Goal: Information Seeking & Learning: Check status

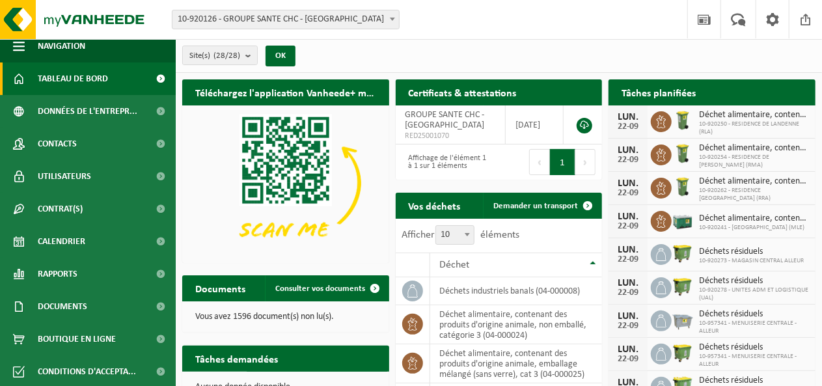
scroll to position [10, 0]
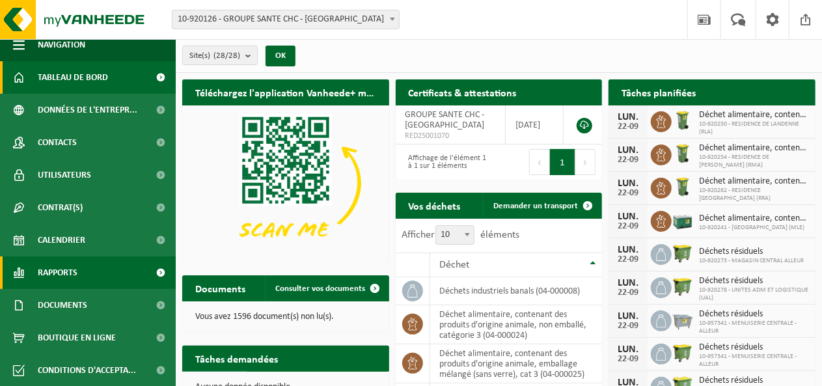
click at [64, 271] on span "Rapports" at bounding box center [58, 272] width 40 height 33
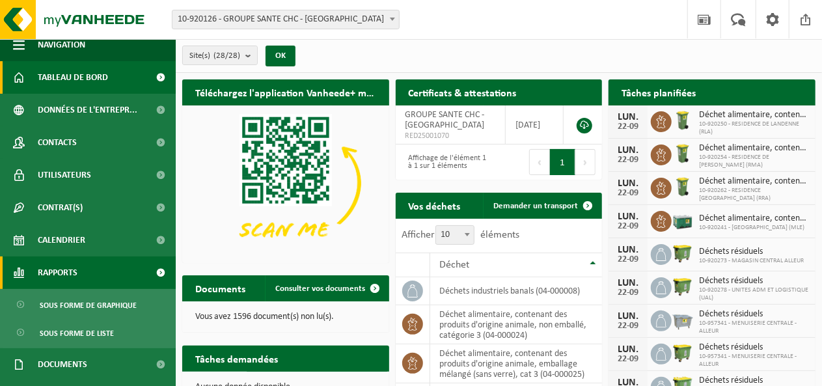
scroll to position [70, 0]
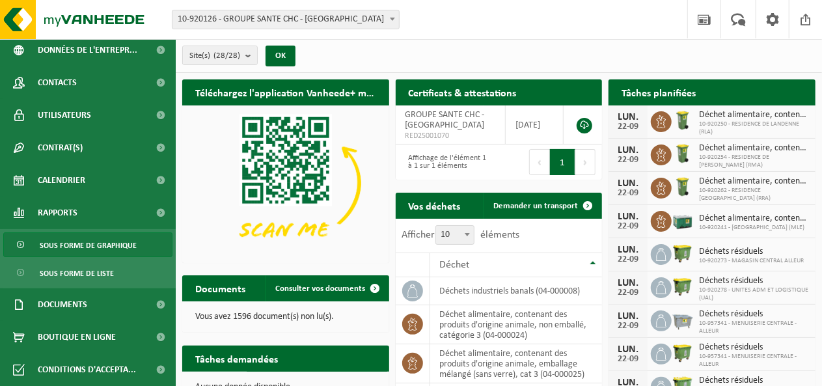
click at [78, 245] on span "Sous forme de graphique" at bounding box center [88, 245] width 97 height 25
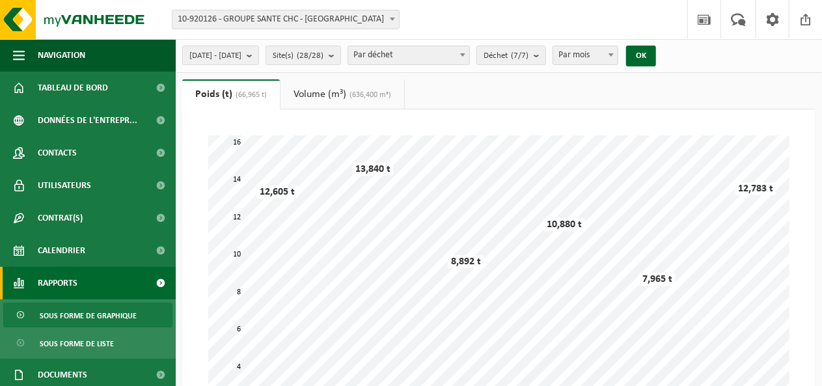
click at [393, 16] on span at bounding box center [392, 18] width 13 height 17
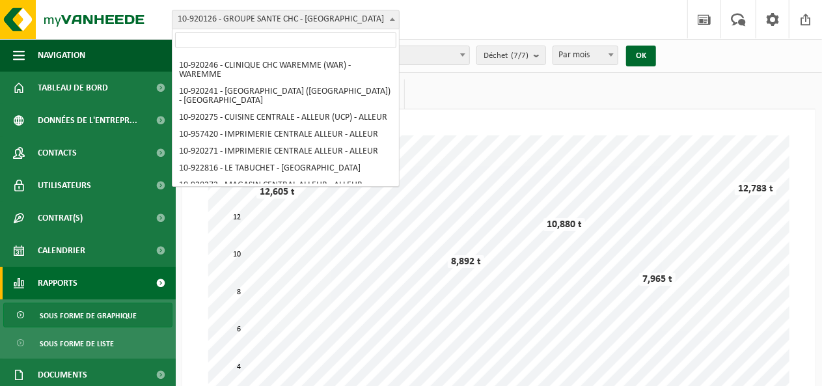
scroll to position [111, 0]
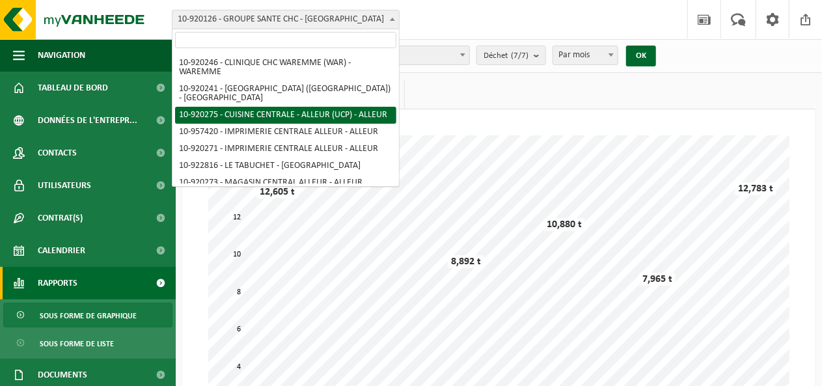
select select "129468"
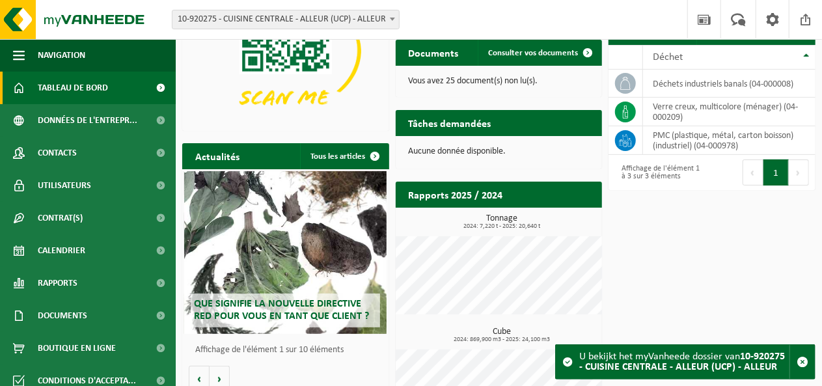
scroll to position [153, 0]
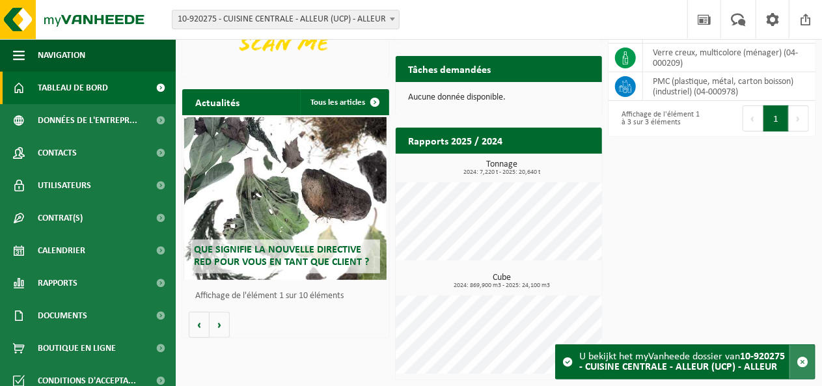
click at [803, 357] on span "button" at bounding box center [803, 362] width 12 height 12
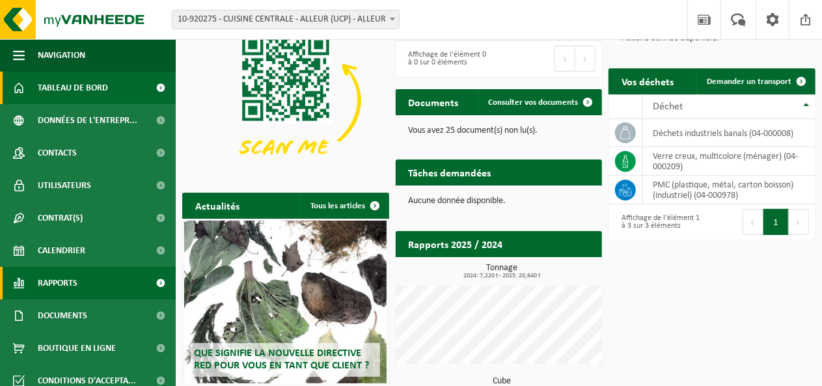
scroll to position [65, 0]
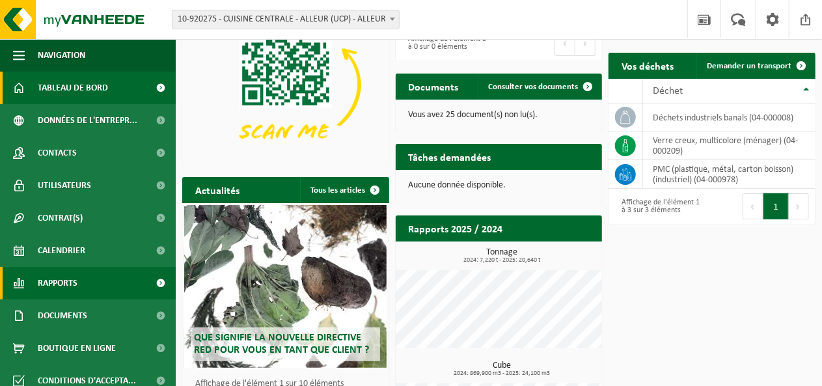
click at [78, 275] on link "Rapports" at bounding box center [88, 283] width 176 height 33
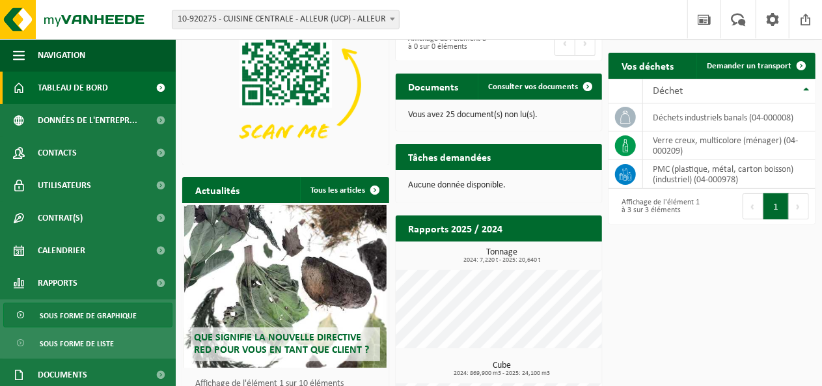
click at [96, 320] on span "Sous forme de graphique" at bounding box center [88, 315] width 97 height 25
click at [103, 312] on span "Sous forme de graphique" at bounding box center [88, 315] width 97 height 25
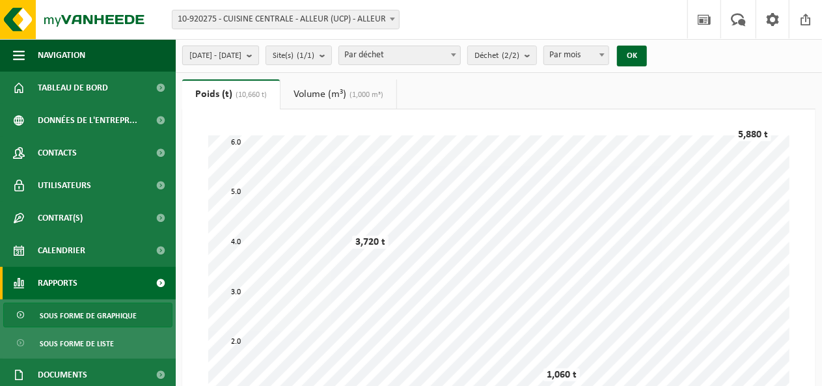
click at [258, 54] on b "submit" at bounding box center [253, 55] width 12 height 18
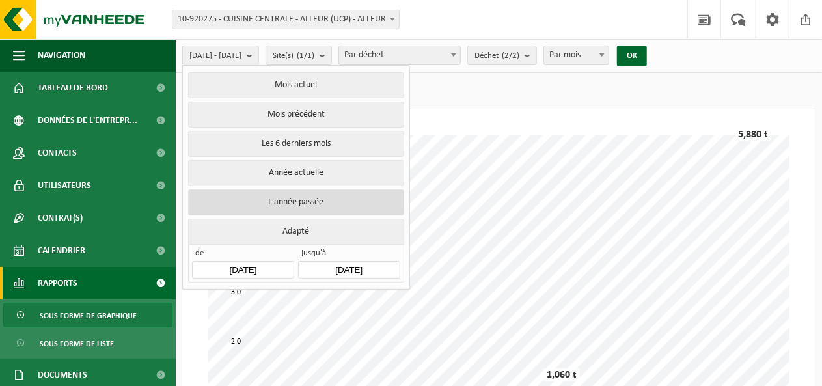
click at [292, 196] on button "L'année passée" at bounding box center [295, 202] width 215 height 26
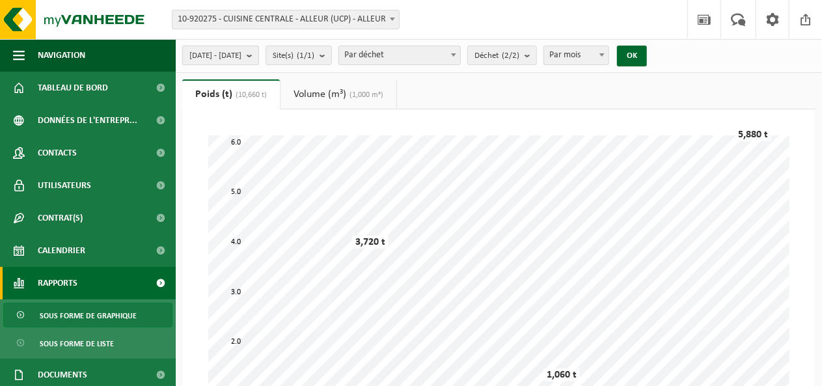
click at [258, 53] on b "submit" at bounding box center [253, 55] width 12 height 18
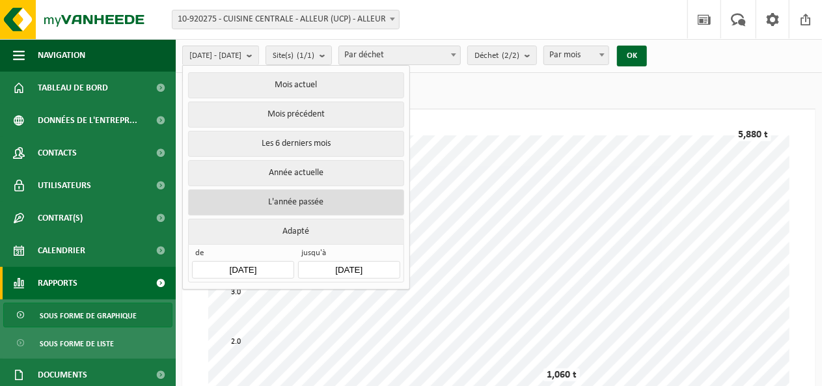
click at [288, 200] on button "L'année passée" at bounding box center [295, 202] width 215 height 26
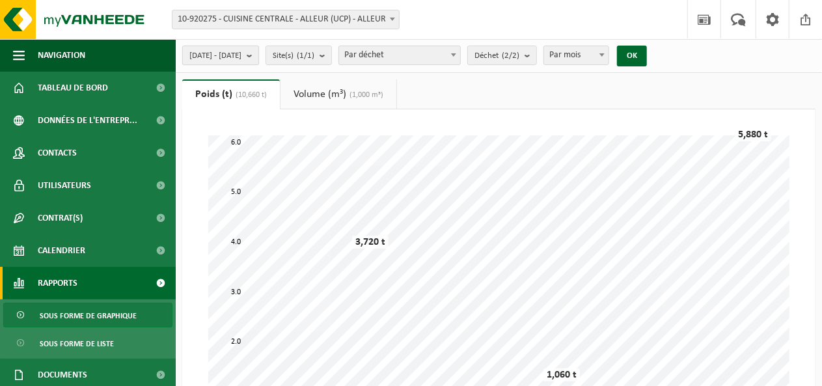
click at [259, 53] on button "2024-01-01 - 2024-12-31" at bounding box center [220, 56] width 77 height 20
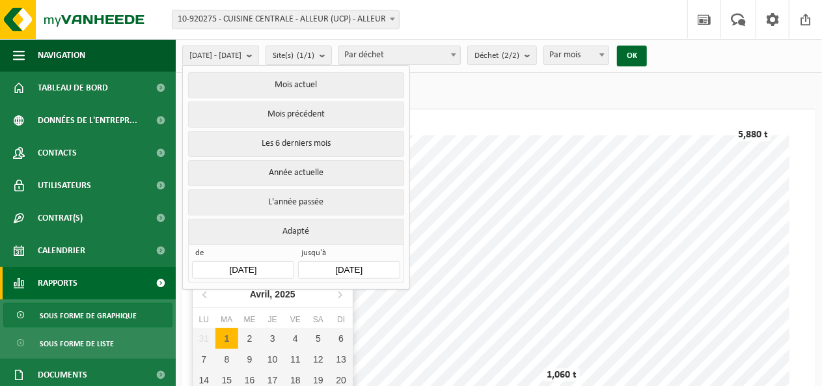
click at [272, 273] on input "[DATE]" at bounding box center [243, 270] width 102 height 18
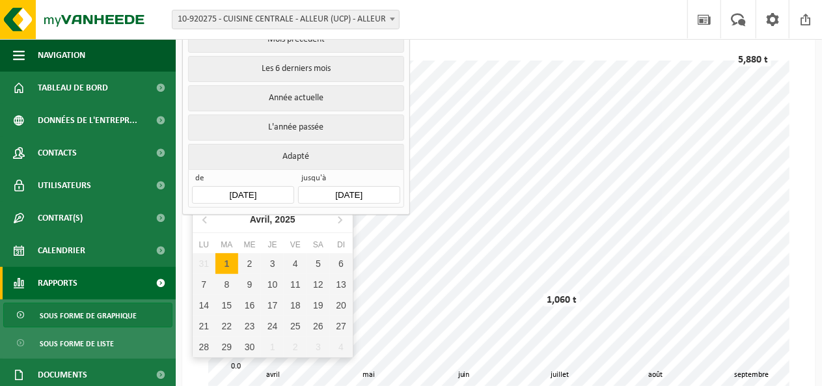
scroll to position [130, 0]
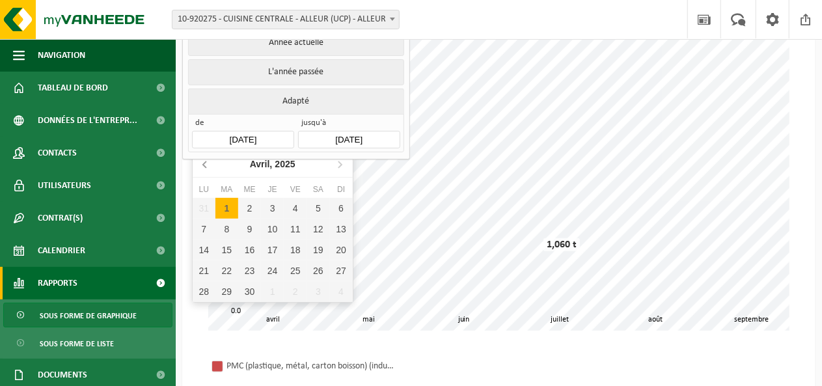
click at [202, 161] on icon at bounding box center [205, 164] width 21 height 21
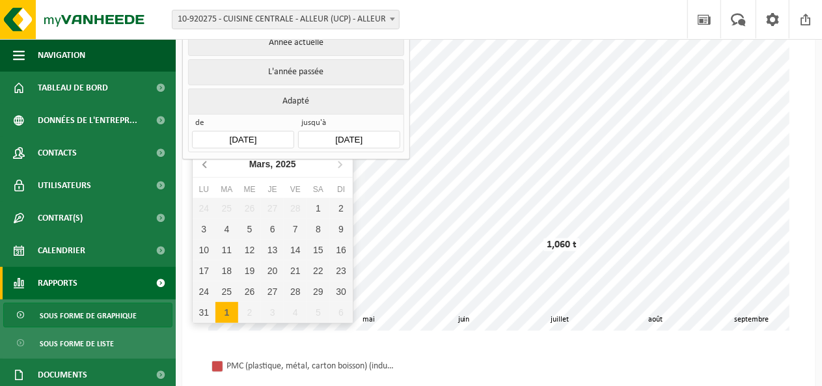
click at [202, 161] on icon at bounding box center [205, 164] width 21 height 21
click at [339, 163] on icon at bounding box center [339, 164] width 3 height 7
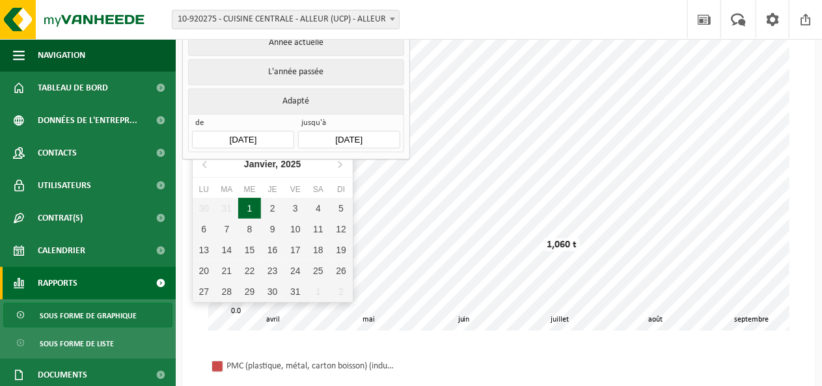
click at [251, 205] on div "1" at bounding box center [249, 208] width 23 height 21
type input "2025-01-01"
type input "2025-09-22"
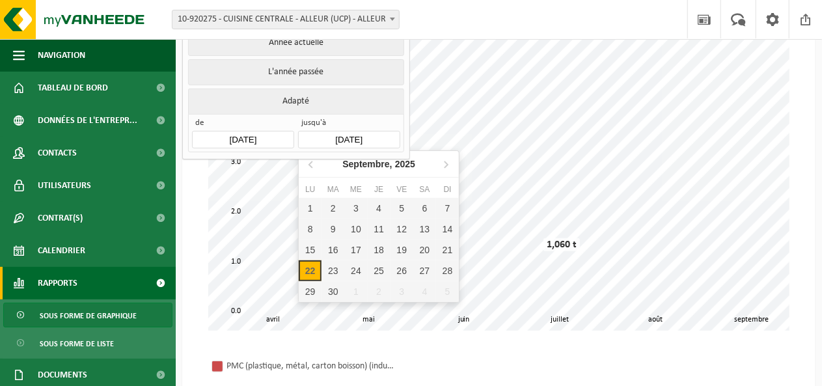
click at [368, 133] on input "[DATE]" at bounding box center [349, 140] width 102 height 18
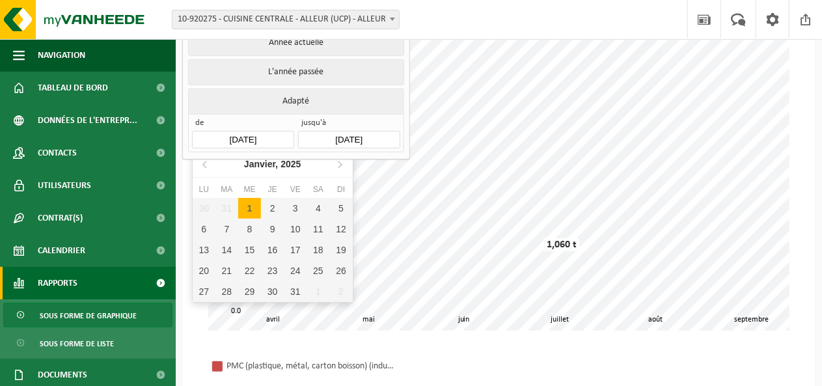
click at [250, 136] on input "2025-01-01" at bounding box center [243, 140] width 102 height 18
click at [204, 161] on icon at bounding box center [205, 164] width 21 height 21
click at [203, 161] on icon at bounding box center [205, 164] width 21 height 21
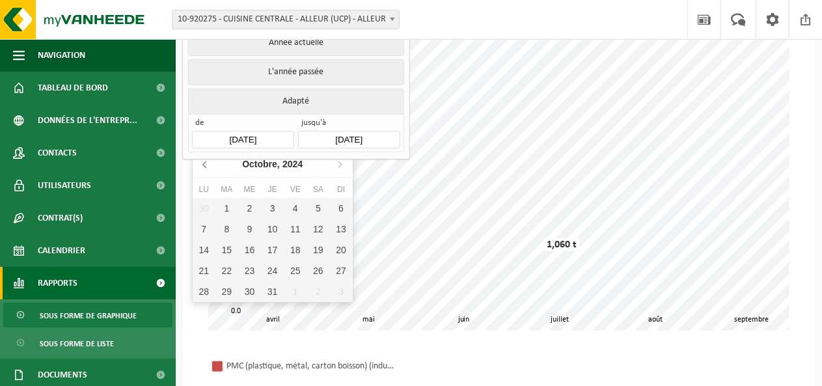
click at [203, 161] on icon at bounding box center [205, 164] width 21 height 21
click at [202, 161] on icon at bounding box center [205, 164] width 21 height 21
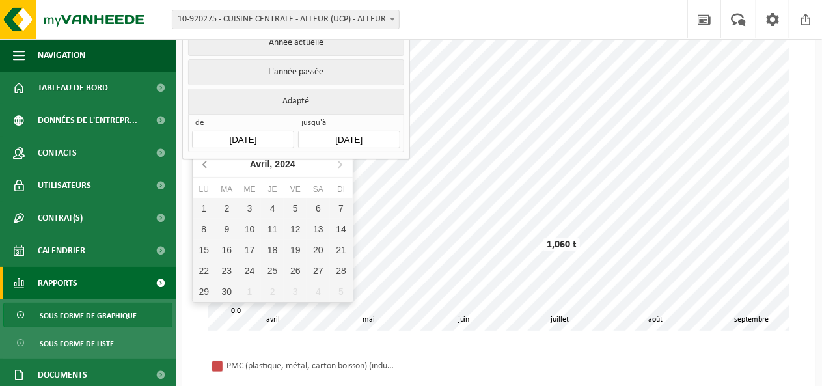
click at [202, 161] on icon at bounding box center [205, 164] width 21 height 21
click at [206, 201] on div "1" at bounding box center [204, 208] width 23 height 21
type input "[DATE]"
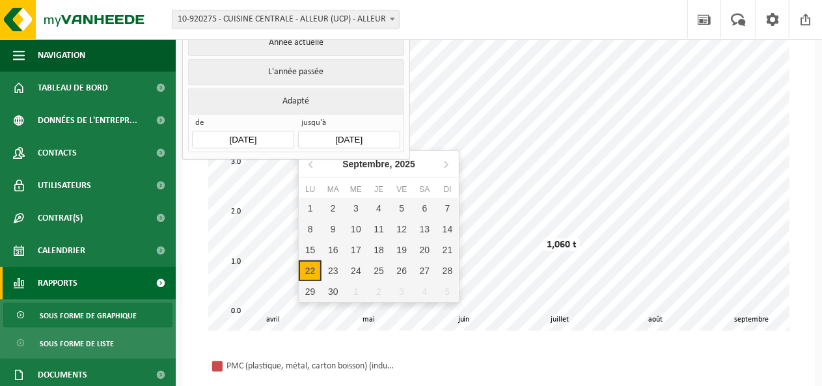
click at [387, 137] on input "[DATE]" at bounding box center [349, 140] width 102 height 18
click at [446, 166] on icon at bounding box center [445, 164] width 21 height 21
click at [445, 167] on icon at bounding box center [446, 164] width 3 height 7
click at [444, 167] on icon at bounding box center [445, 164] width 21 height 21
click at [351, 297] on div "31" at bounding box center [355, 291] width 23 height 21
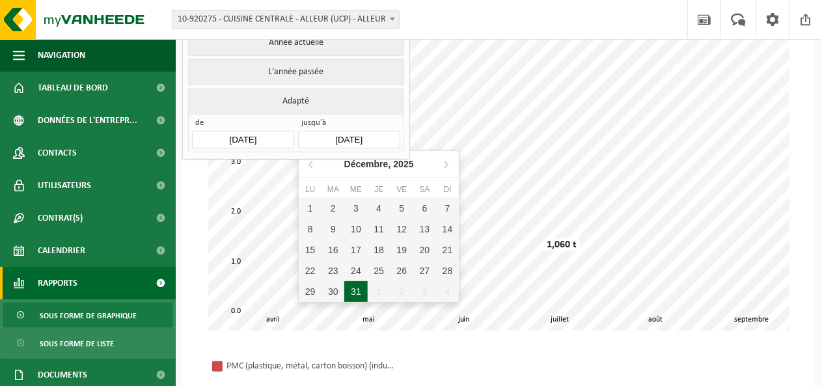
type input "2025-12-31"
type input "[DATE]"
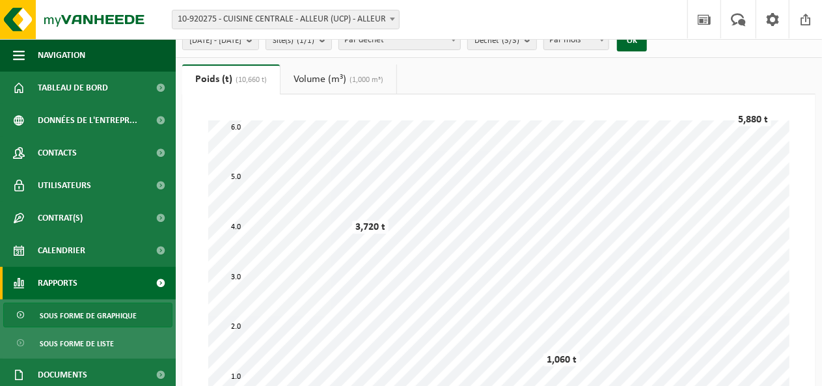
scroll to position [0, 0]
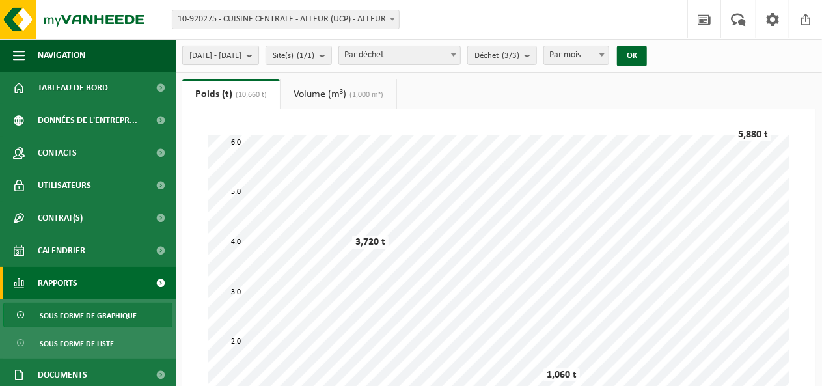
click at [258, 55] on b "submit" at bounding box center [253, 55] width 12 height 18
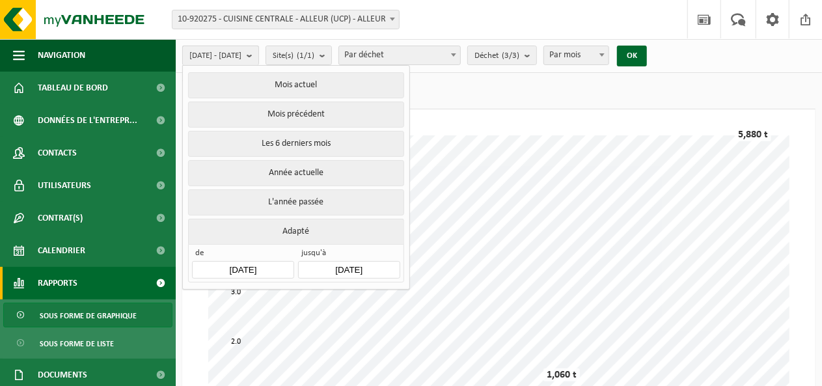
click at [258, 59] on b "submit" at bounding box center [253, 55] width 12 height 19
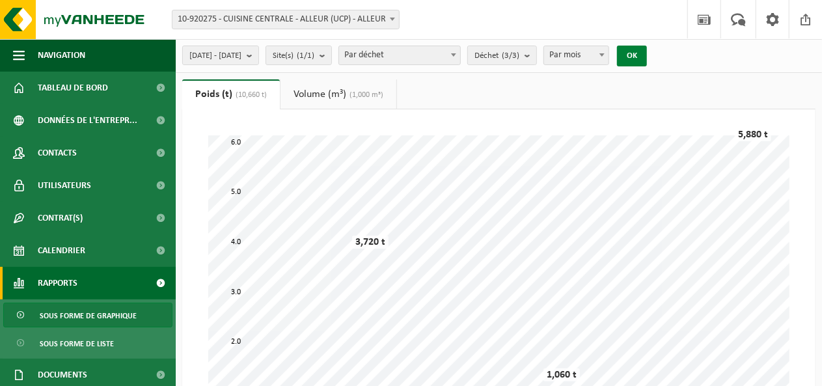
click at [647, 57] on button "OK" at bounding box center [632, 56] width 30 height 21
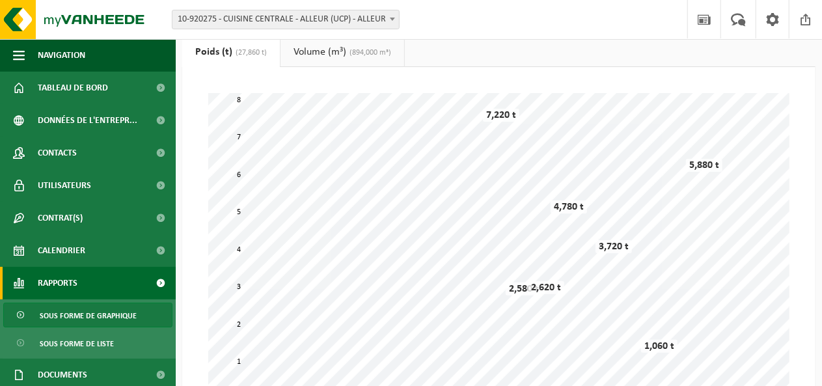
scroll to position [38, 0]
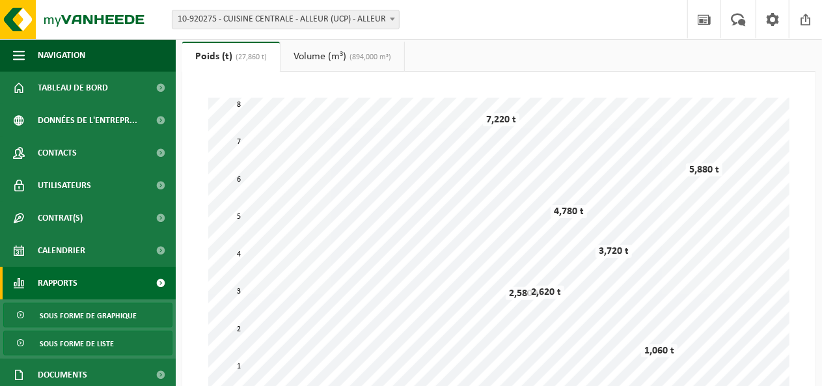
click at [99, 344] on span "Sous forme de liste" at bounding box center [77, 343] width 74 height 25
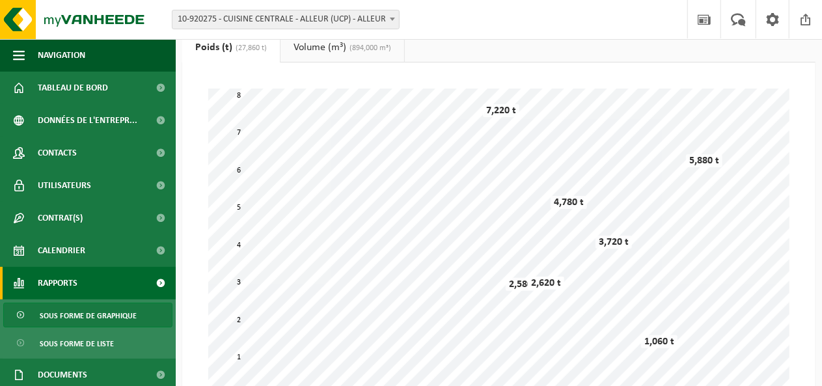
scroll to position [0, 0]
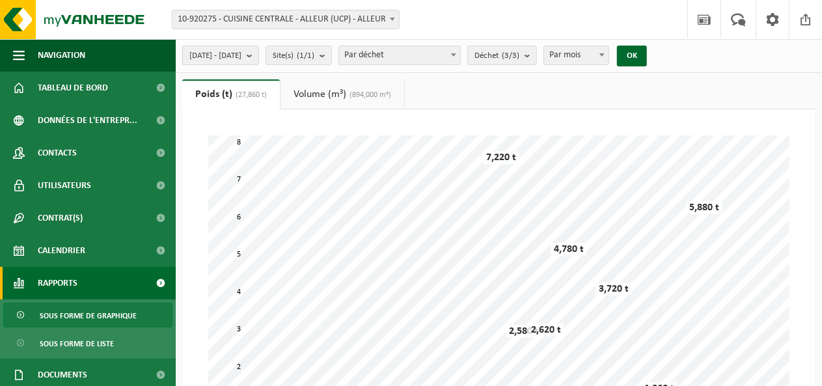
click at [258, 55] on b "submit" at bounding box center [253, 55] width 12 height 18
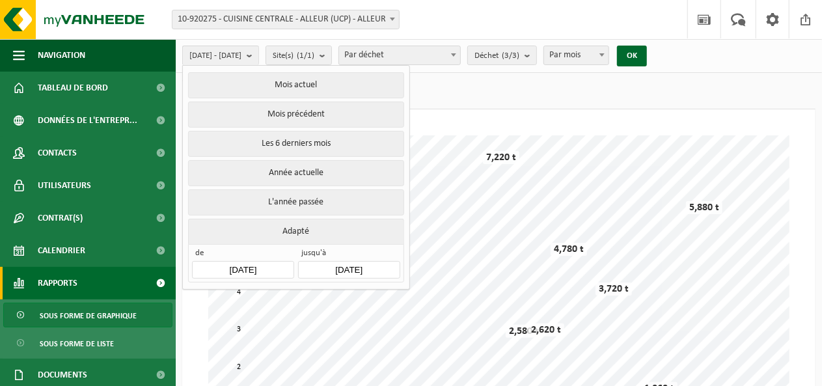
click at [374, 261] on input "2025-12-31" at bounding box center [349, 270] width 102 height 18
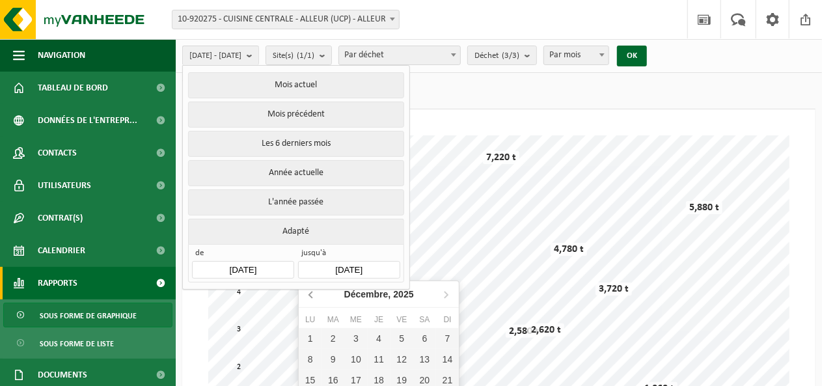
click at [311, 296] on icon at bounding box center [310, 295] width 3 height 7
click at [446, 295] on icon at bounding box center [445, 294] width 21 height 21
click at [446, 296] on icon at bounding box center [446, 295] width 3 height 7
click at [310, 296] on icon at bounding box center [310, 295] width 3 height 7
click at [309, 295] on icon at bounding box center [310, 295] width 3 height 7
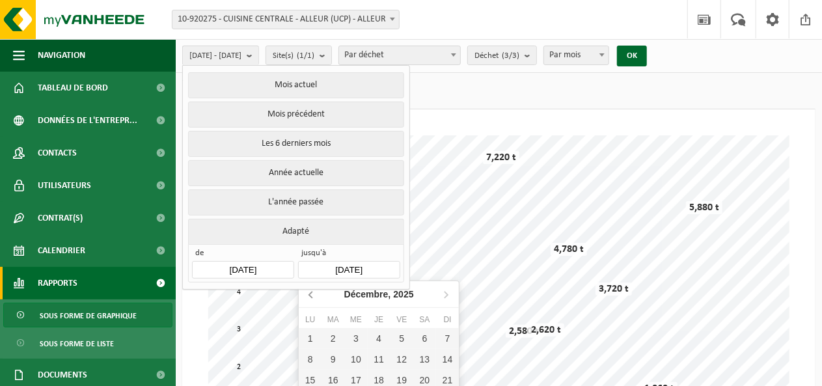
click at [309, 295] on icon at bounding box center [310, 295] width 3 height 7
click at [308, 295] on icon at bounding box center [311, 294] width 21 height 21
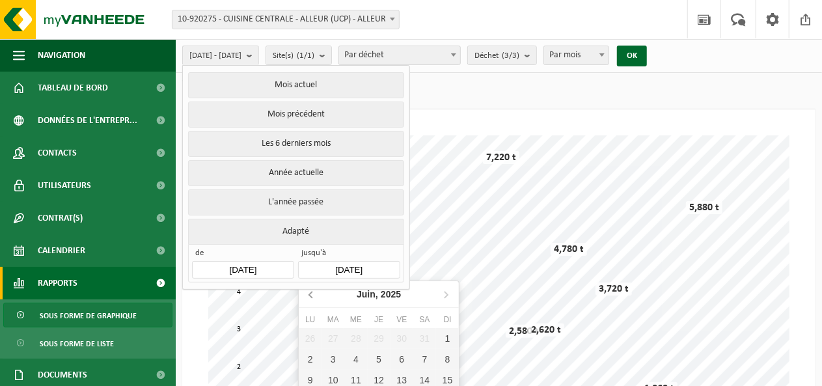
click at [308, 295] on icon at bounding box center [311, 294] width 21 height 21
click at [309, 296] on icon at bounding box center [311, 294] width 21 height 21
click at [308, 296] on icon at bounding box center [311, 294] width 21 height 21
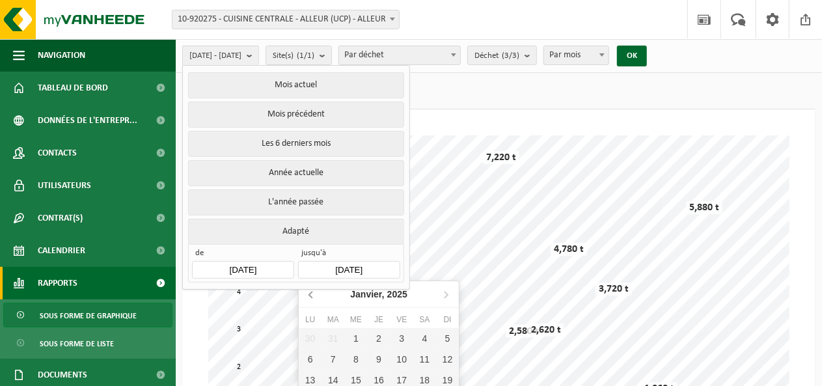
click at [308, 296] on icon at bounding box center [311, 294] width 21 height 21
click at [448, 294] on icon at bounding box center [445, 294] width 21 height 21
click at [451, 292] on icon at bounding box center [445, 294] width 21 height 21
click at [310, 295] on icon at bounding box center [310, 295] width 3 height 7
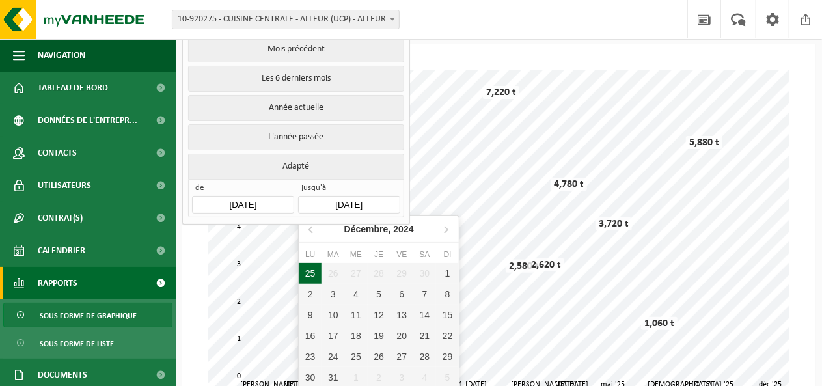
scroll to position [130, 0]
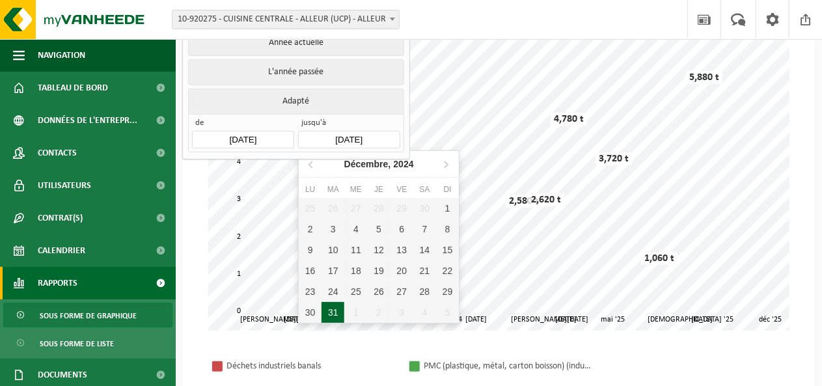
click at [335, 312] on div "31" at bounding box center [333, 312] width 23 height 21
type input "[DATE]"
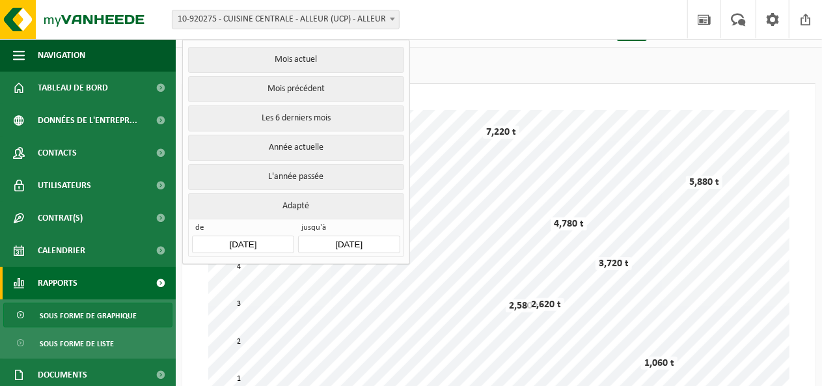
scroll to position [0, 0]
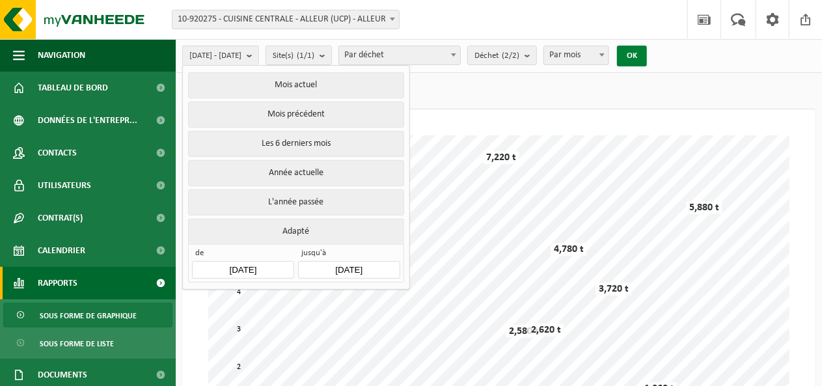
click at [647, 49] on button "OK" at bounding box center [632, 56] width 30 height 21
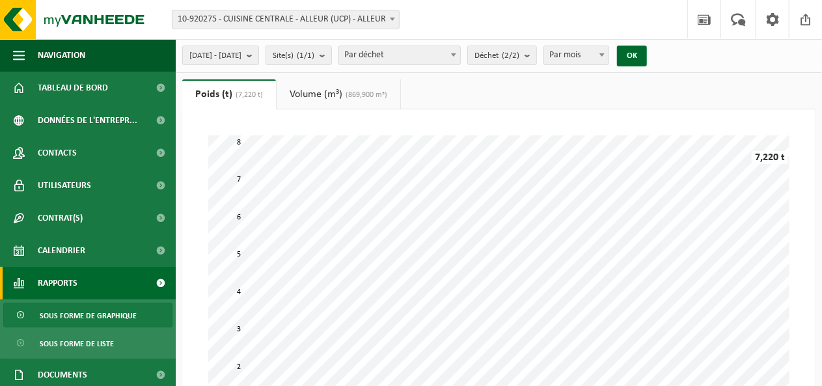
click at [328, 90] on link "Volume (m³) (869,900 m³)" at bounding box center [339, 94] width 124 height 30
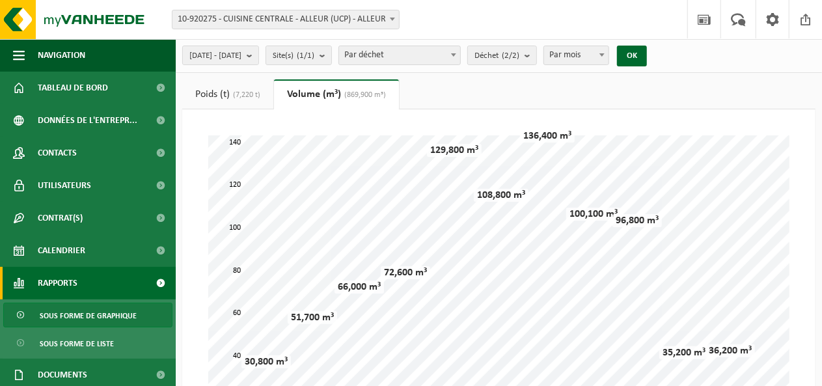
click at [244, 98] on span "(7,220 t)" at bounding box center [245, 95] width 31 height 8
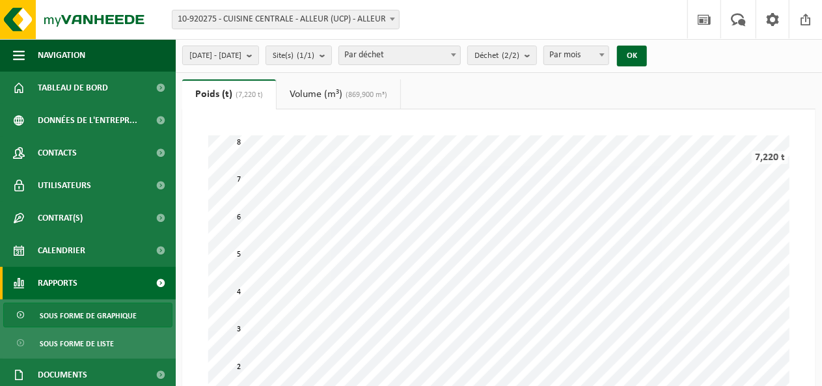
click at [325, 96] on link "Volume (m³) (869,900 m³)" at bounding box center [339, 94] width 124 height 30
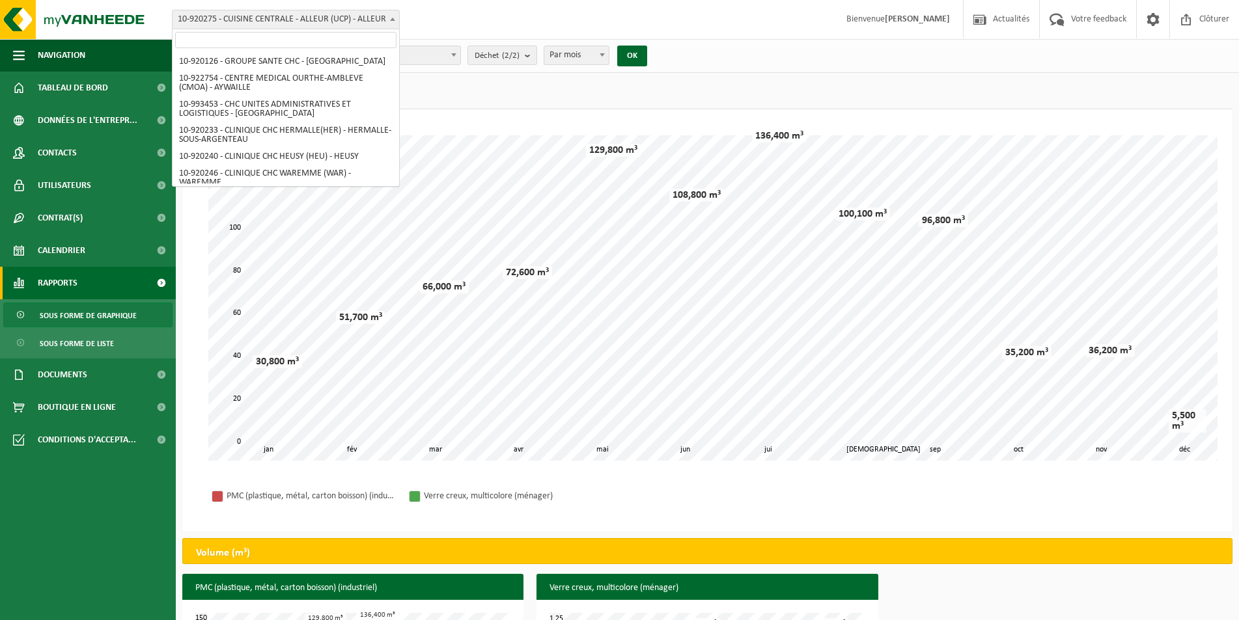
click at [394, 18] on b at bounding box center [392, 19] width 5 height 3
select select "129397"
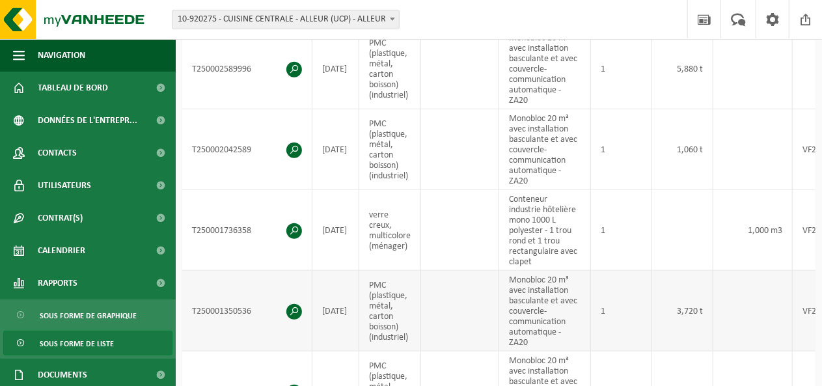
scroll to position [130, 0]
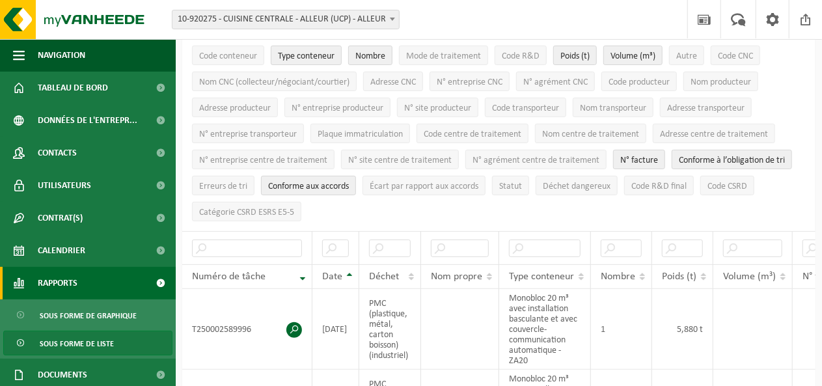
click at [89, 279] on link "Rapports" at bounding box center [88, 283] width 176 height 33
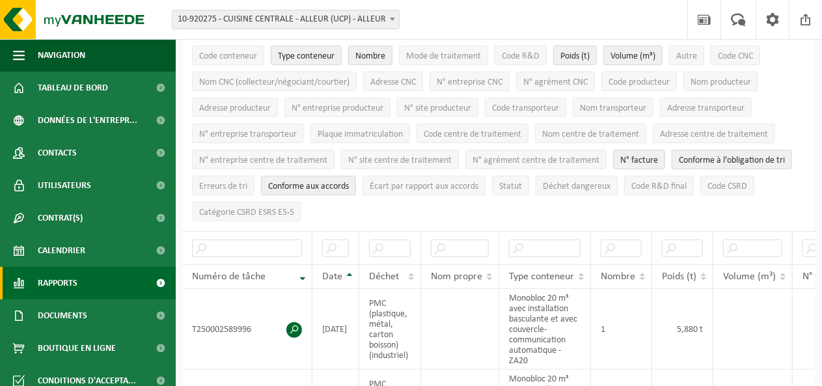
click at [80, 275] on link "Rapports" at bounding box center [88, 283] width 176 height 33
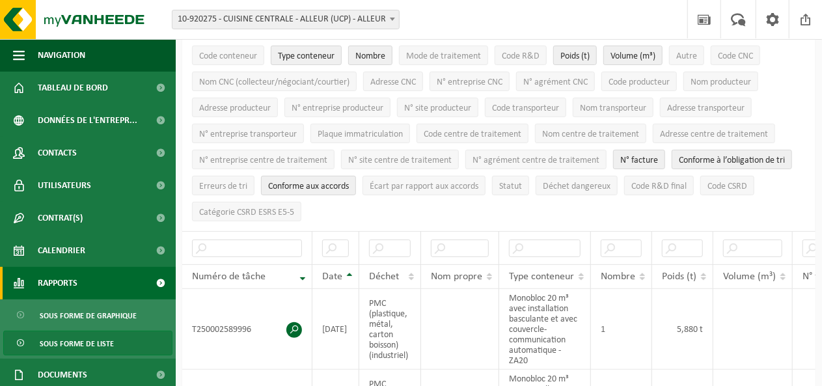
click at [78, 286] on link "Rapports" at bounding box center [88, 283] width 176 height 33
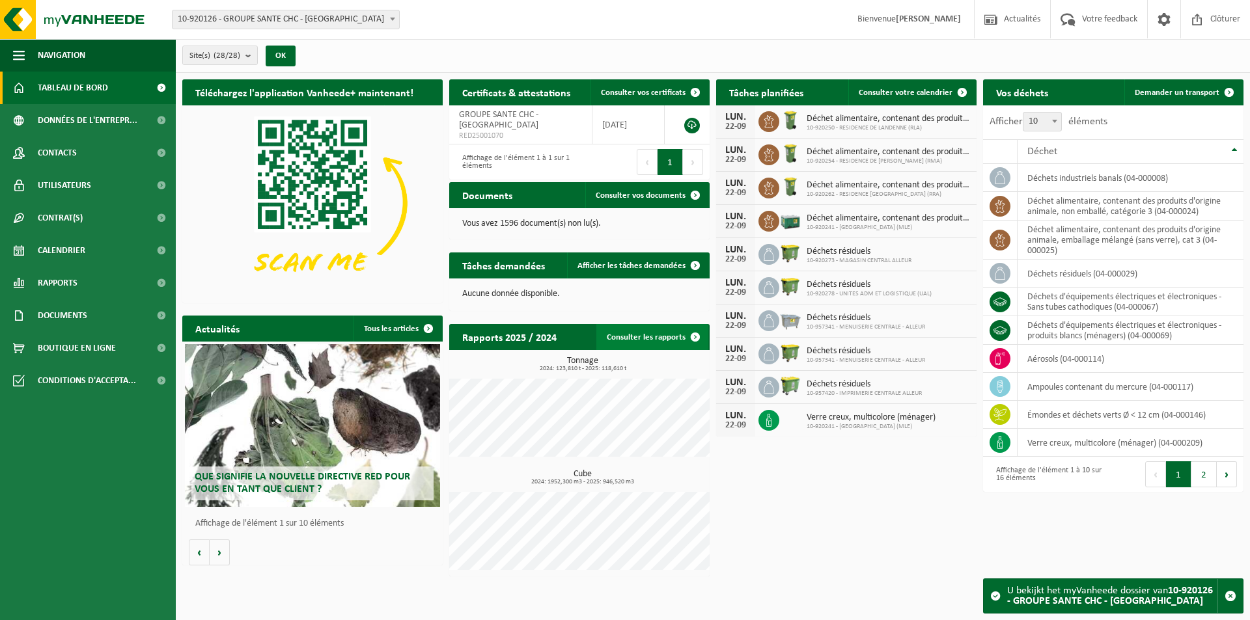
click at [655, 337] on link "Consulter les rapports" at bounding box center [652, 337] width 112 height 26
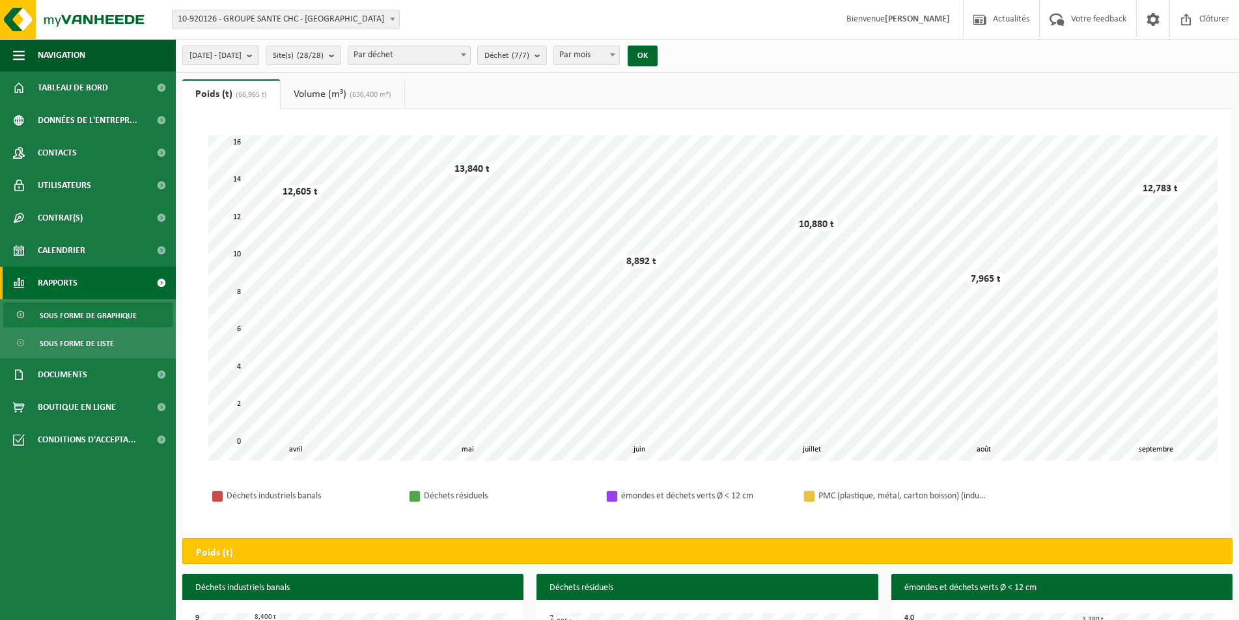
click at [259, 53] on button "[DATE] - [DATE]" at bounding box center [220, 56] width 77 height 20
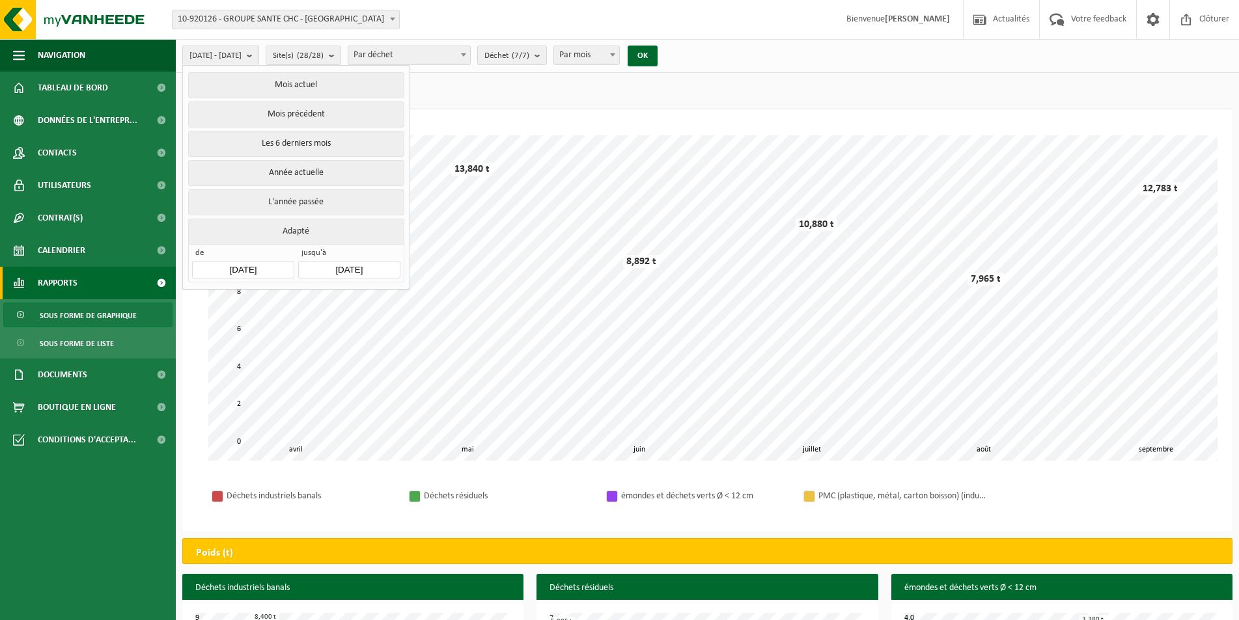
click at [274, 263] on input "[DATE]" at bounding box center [243, 270] width 102 height 18
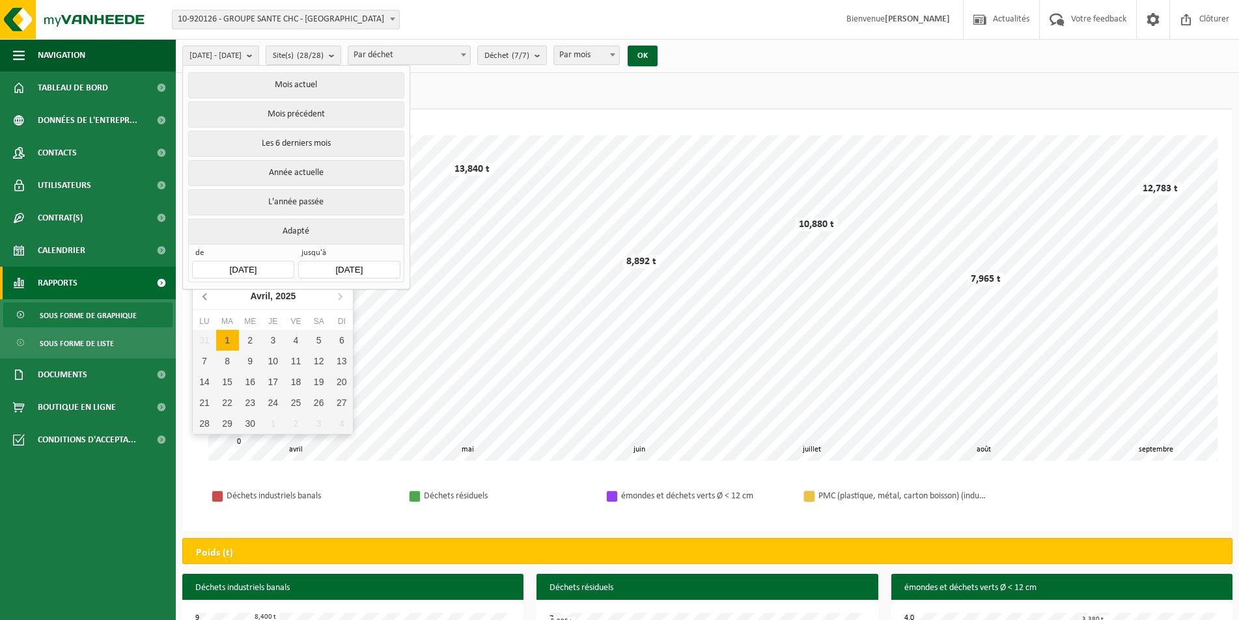
click at [202, 297] on icon at bounding box center [205, 296] width 21 height 21
click at [343, 296] on icon at bounding box center [339, 296] width 21 height 21
click at [340, 295] on icon at bounding box center [339, 297] width 3 height 7
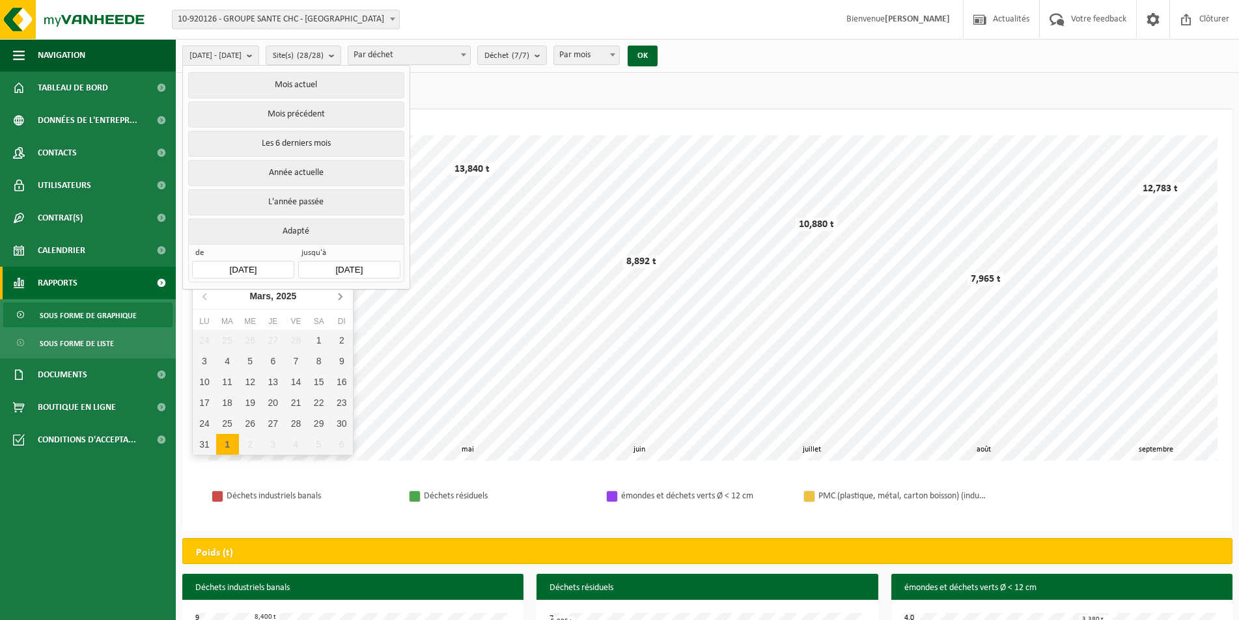
click at [338, 295] on icon at bounding box center [339, 296] width 21 height 21
click at [336, 294] on icon at bounding box center [339, 296] width 21 height 21
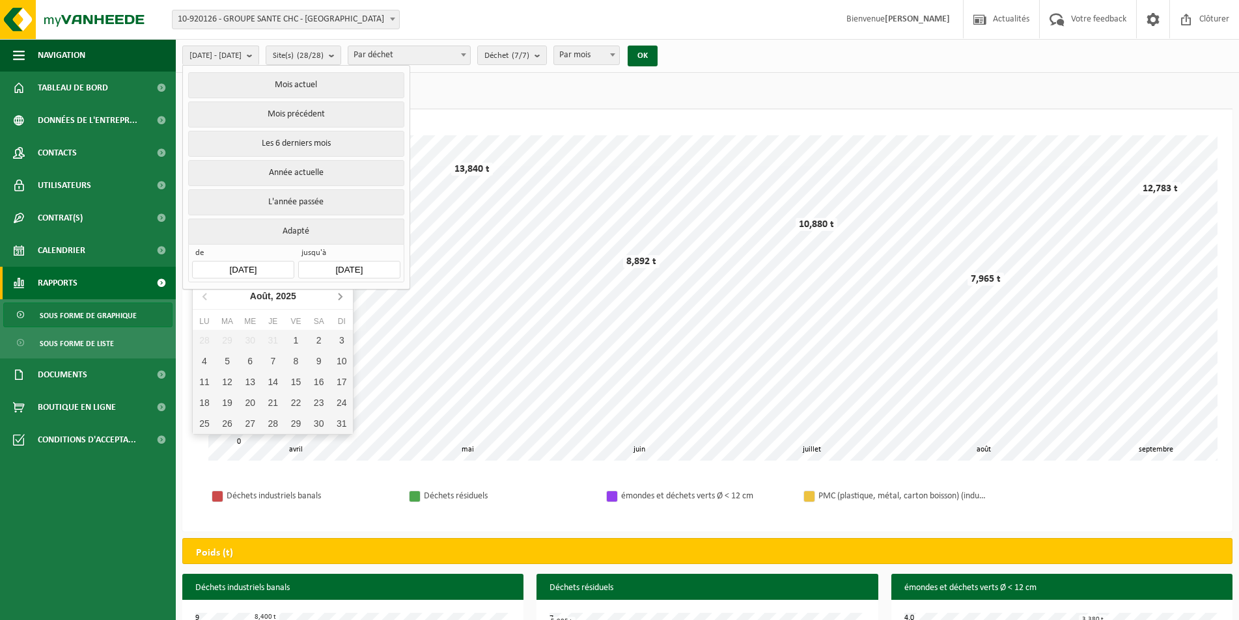
click at [335, 294] on icon at bounding box center [339, 296] width 21 height 21
click at [335, 294] on nav "Septembre, 2025" at bounding box center [273, 296] width 160 height 27
click at [203, 295] on icon at bounding box center [205, 296] width 21 height 21
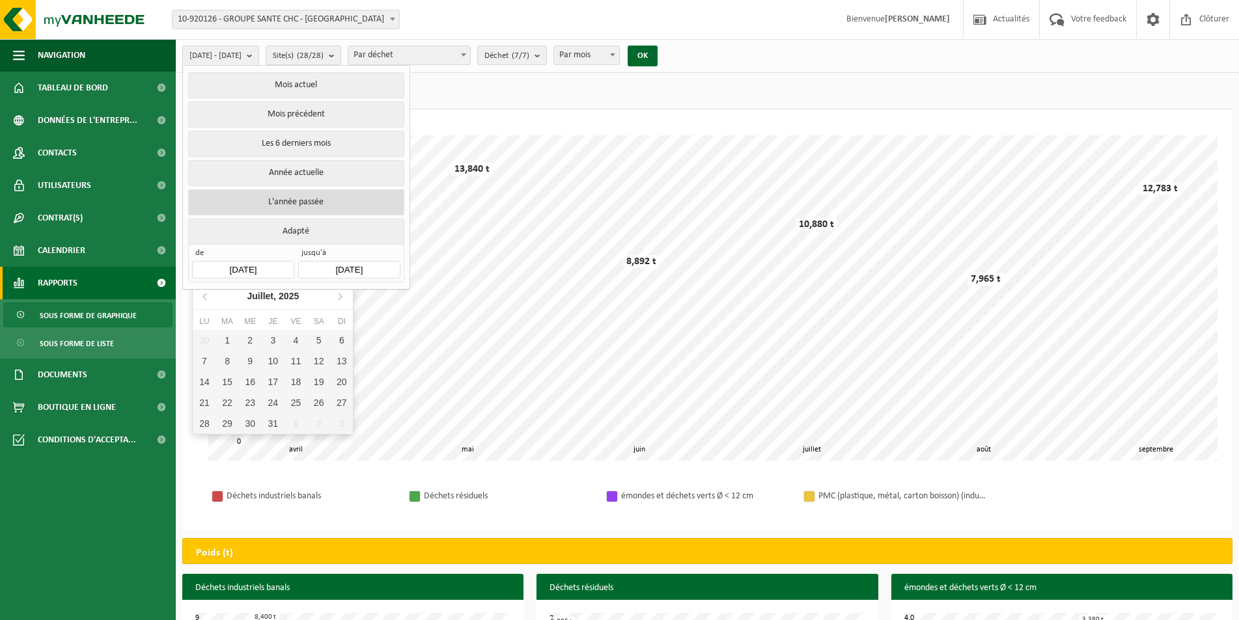
click at [308, 198] on button "L'année passée" at bounding box center [295, 202] width 215 height 26
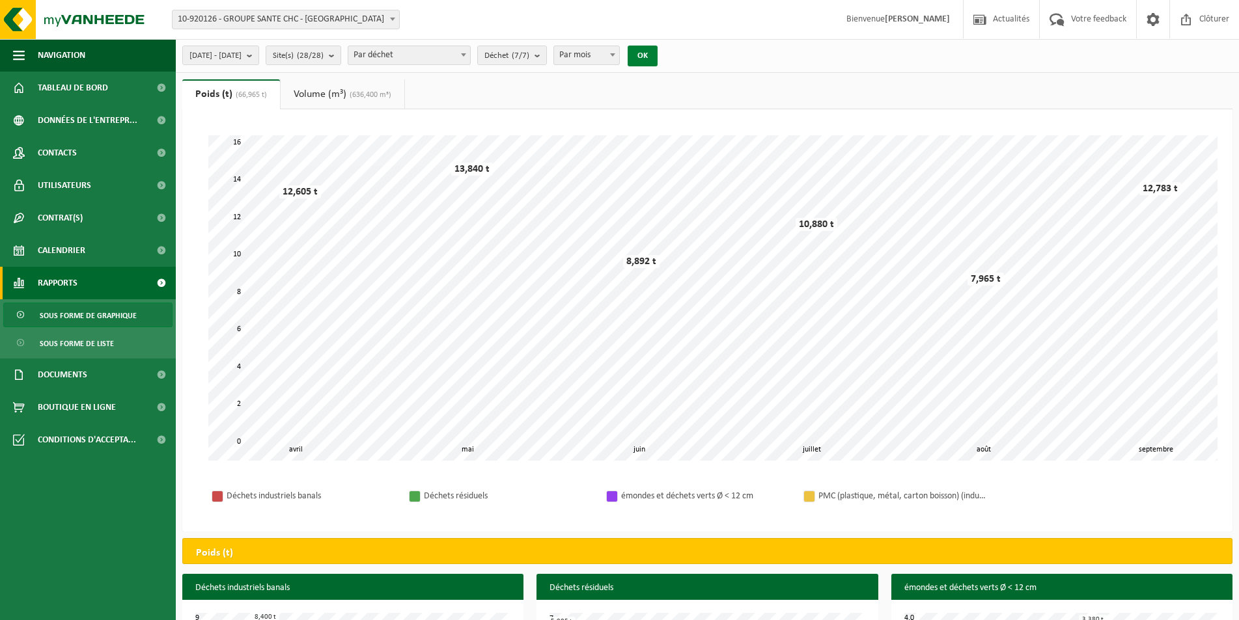
click at [657, 52] on button "OK" at bounding box center [642, 56] width 30 height 21
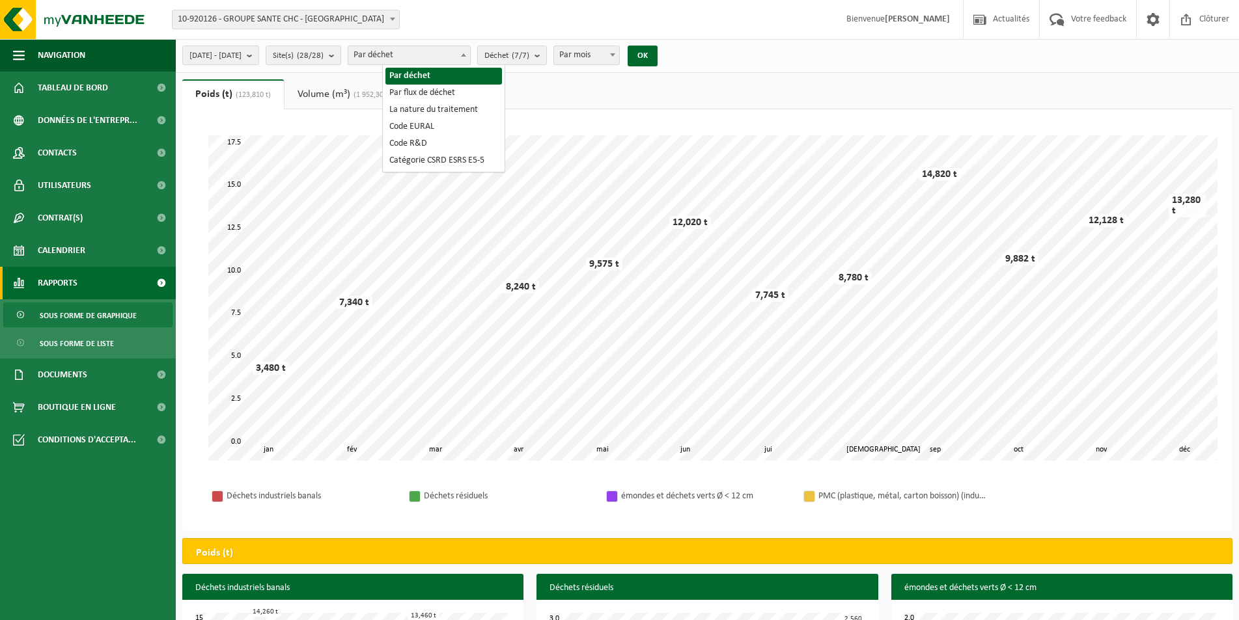
click at [470, 54] on span "Par déchet" at bounding box center [409, 55] width 122 height 18
click at [529, 53] on span "Déchet (7/7)" at bounding box center [506, 56] width 45 height 20
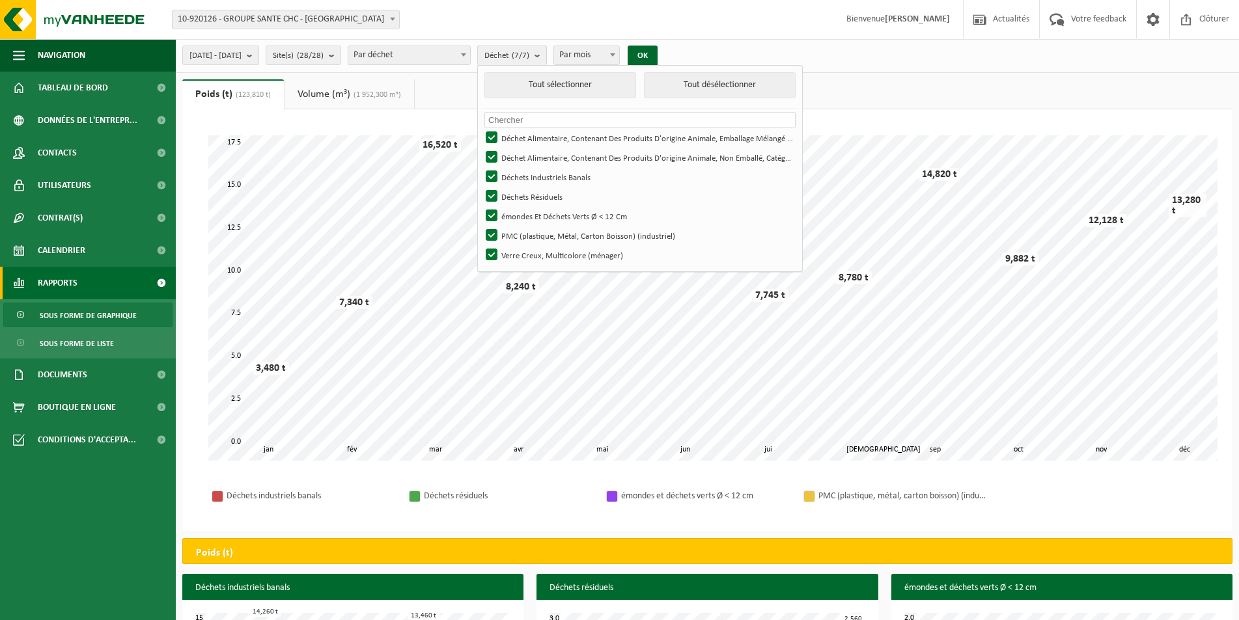
click at [529, 53] on span "Déchet (7/7)" at bounding box center [506, 56] width 45 height 20
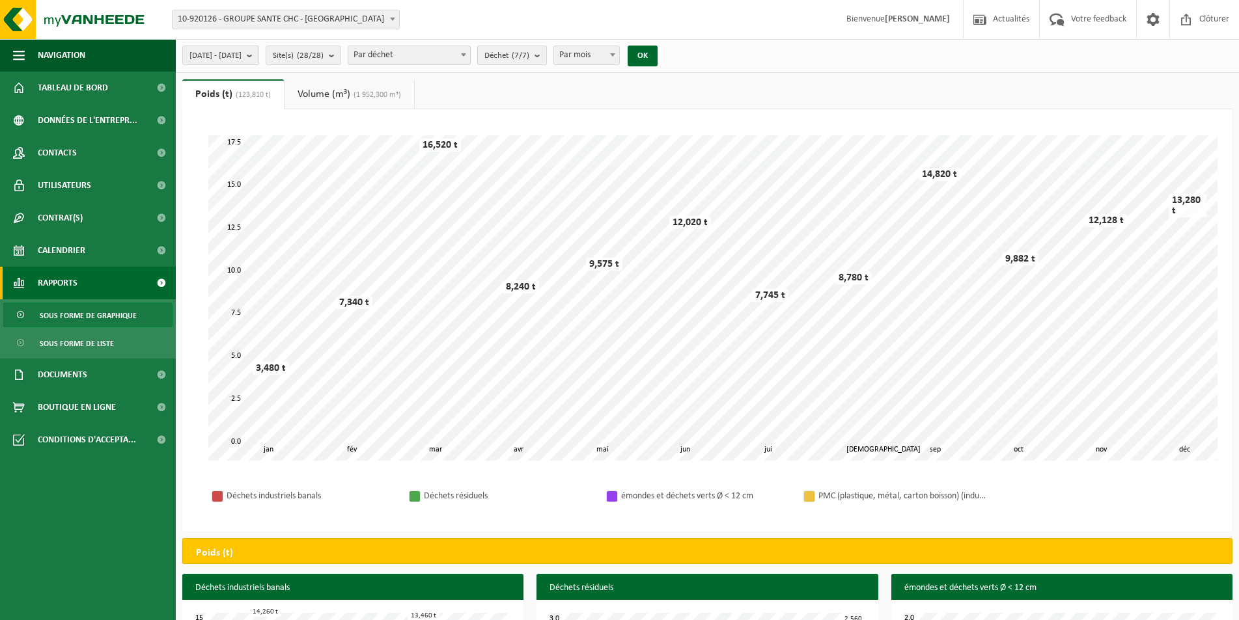
click at [529, 53] on span "Déchet (7/7)" at bounding box center [506, 56] width 45 height 20
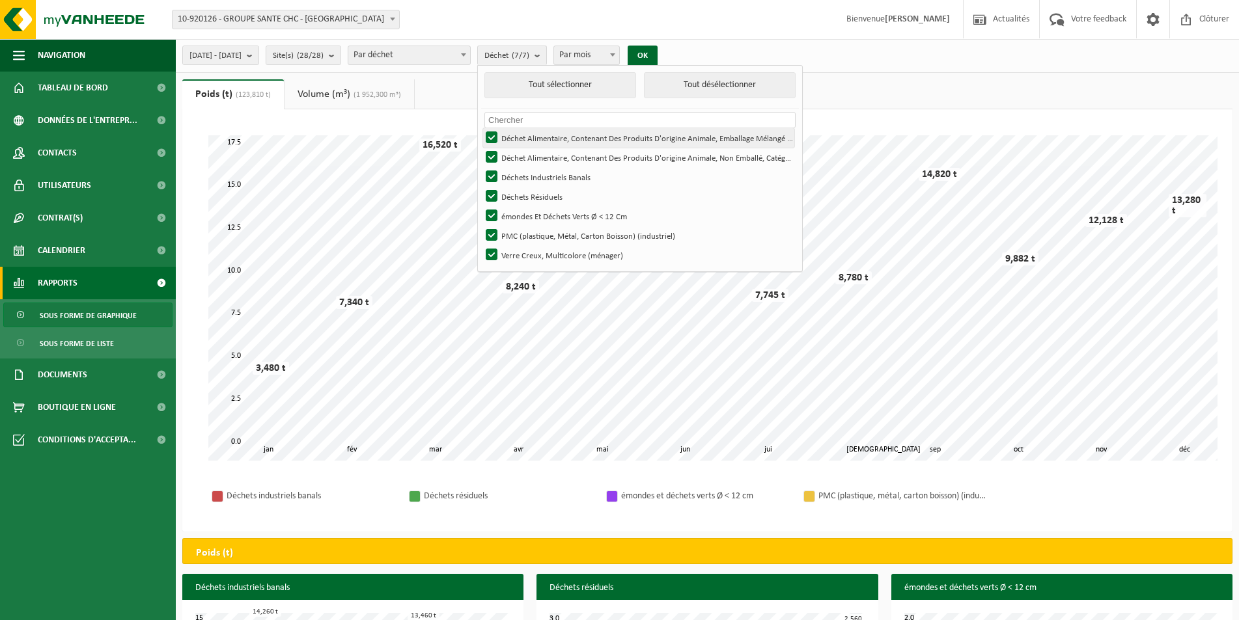
click at [527, 135] on label "Déchet Alimentaire, Contenant Des Produits D'origine Animale, Emballage Mélangé…" at bounding box center [638, 138] width 311 height 20
click at [481, 128] on input "Déchet Alimentaire, Contenant Des Produits D'origine Animale, Emballage Mélangé…" at bounding box center [480, 128] width 1 height 1
checkbox input "false"
click at [525, 148] on label "Déchet Alimentaire, Contenant Des Produits D'origine Animale, Non Emballé, Caté…" at bounding box center [638, 158] width 311 height 20
click at [481, 148] on input "Déchet Alimentaire, Contenant Des Produits D'origine Animale, Non Emballé, Caté…" at bounding box center [480, 147] width 1 height 1
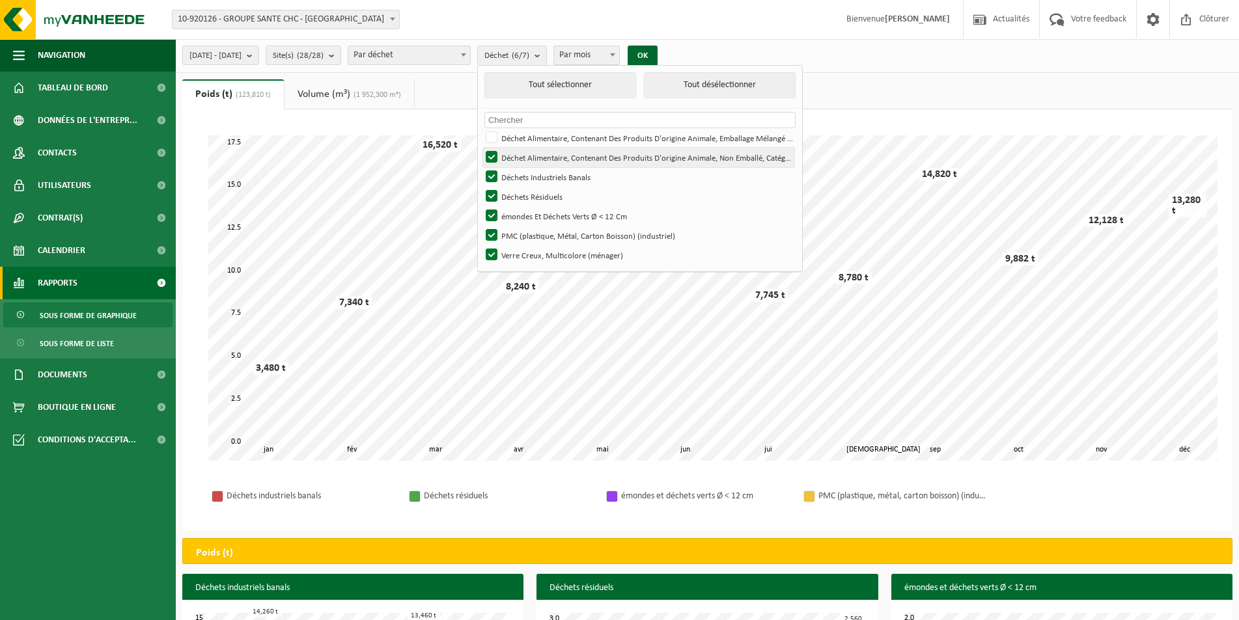
checkbox input "false"
click at [523, 178] on label "Déchets Industriels Banals" at bounding box center [638, 177] width 311 height 20
click at [481, 167] on input "Déchets Industriels Banals" at bounding box center [480, 167] width 1 height 1
checkbox input "false"
click at [523, 197] on label "Déchets Résiduels" at bounding box center [638, 197] width 311 height 20
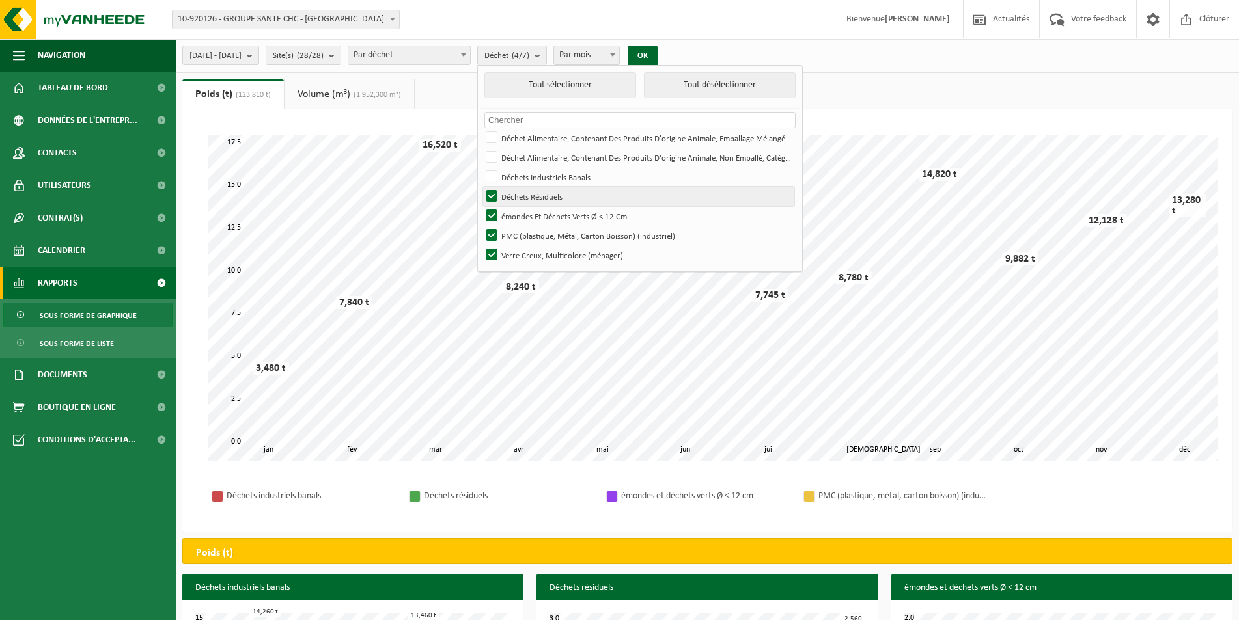
click at [481, 187] on input "Déchets Résiduels" at bounding box center [480, 186] width 1 height 1
checkbox input "false"
click at [525, 213] on label "émondes Et Déchets Verts Ø < 12 Cm" at bounding box center [638, 216] width 311 height 20
click at [481, 206] on input "émondes Et Déchets Verts Ø < 12 Cm" at bounding box center [480, 206] width 1 height 1
checkbox input "false"
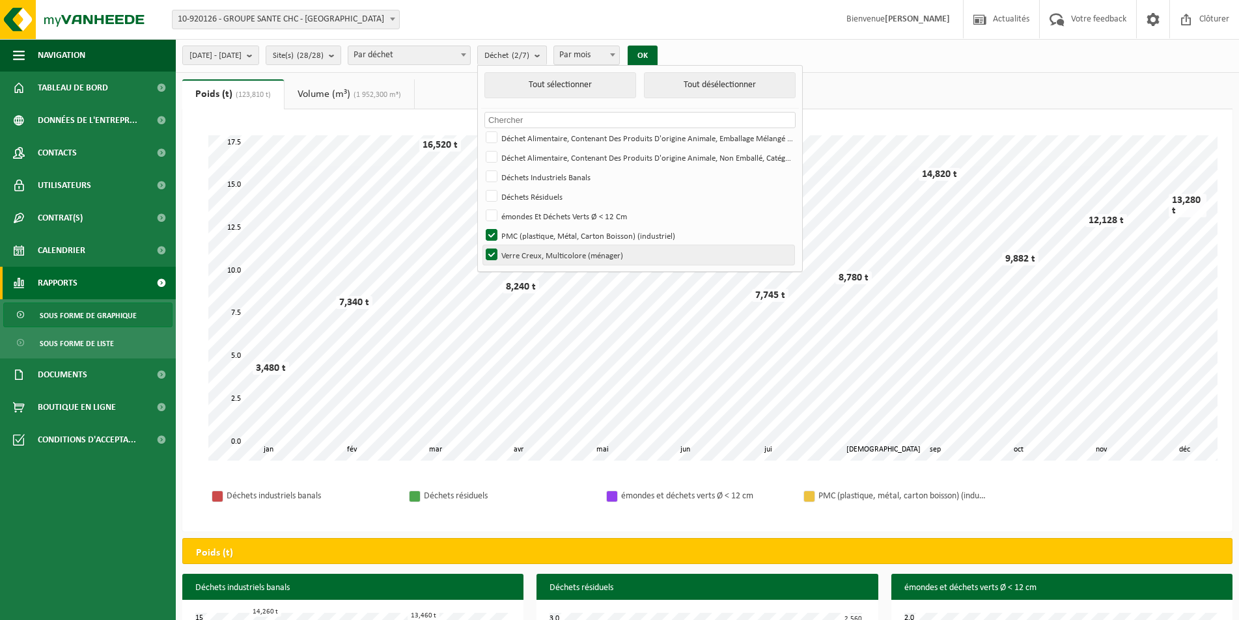
click at [528, 250] on label "Verre Creux, Multicolore (ménager)" at bounding box center [638, 255] width 311 height 20
click at [481, 245] on input "Verre Creux, Multicolore (ménager)" at bounding box center [480, 245] width 1 height 1
checkbox input "false"
click at [657, 57] on button "OK" at bounding box center [642, 56] width 30 height 21
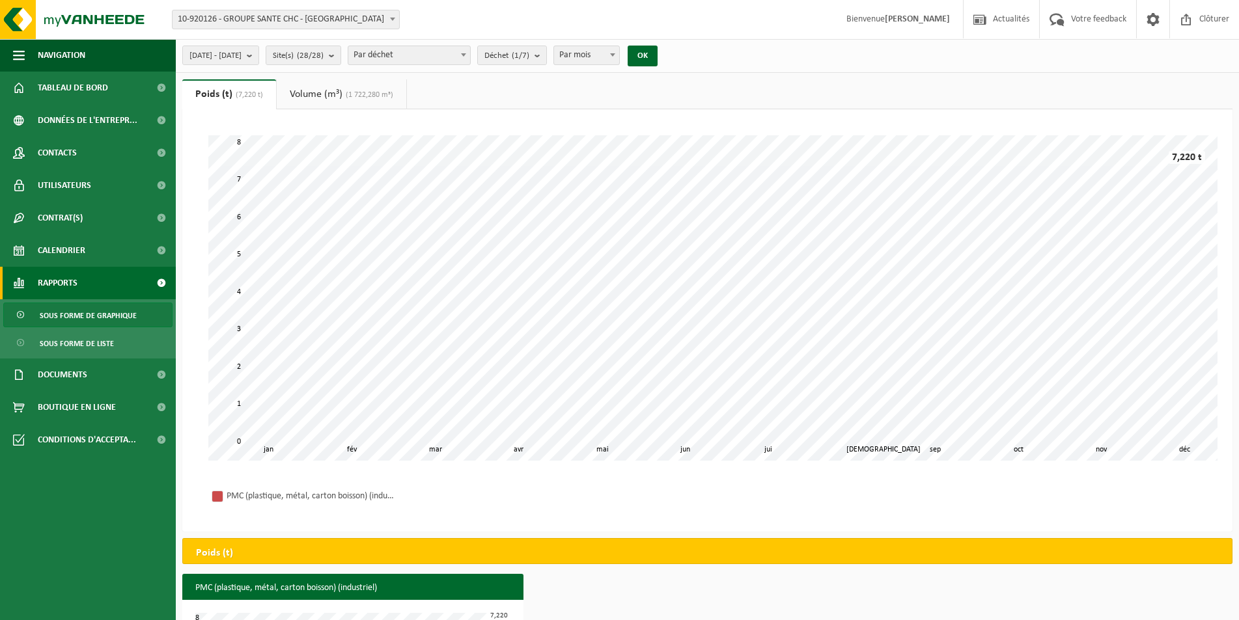
click at [340, 95] on link "Volume (m³) (1 722,280 m³)" at bounding box center [342, 94] width 130 height 30
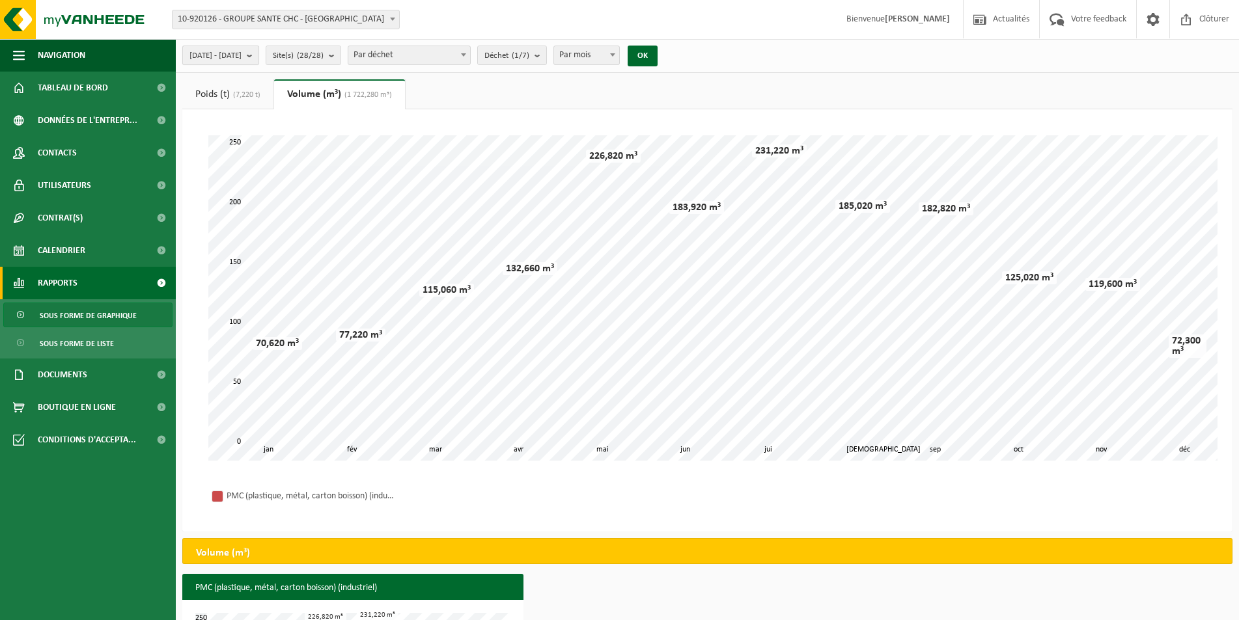
click at [258, 52] on b "submit" at bounding box center [253, 55] width 12 height 18
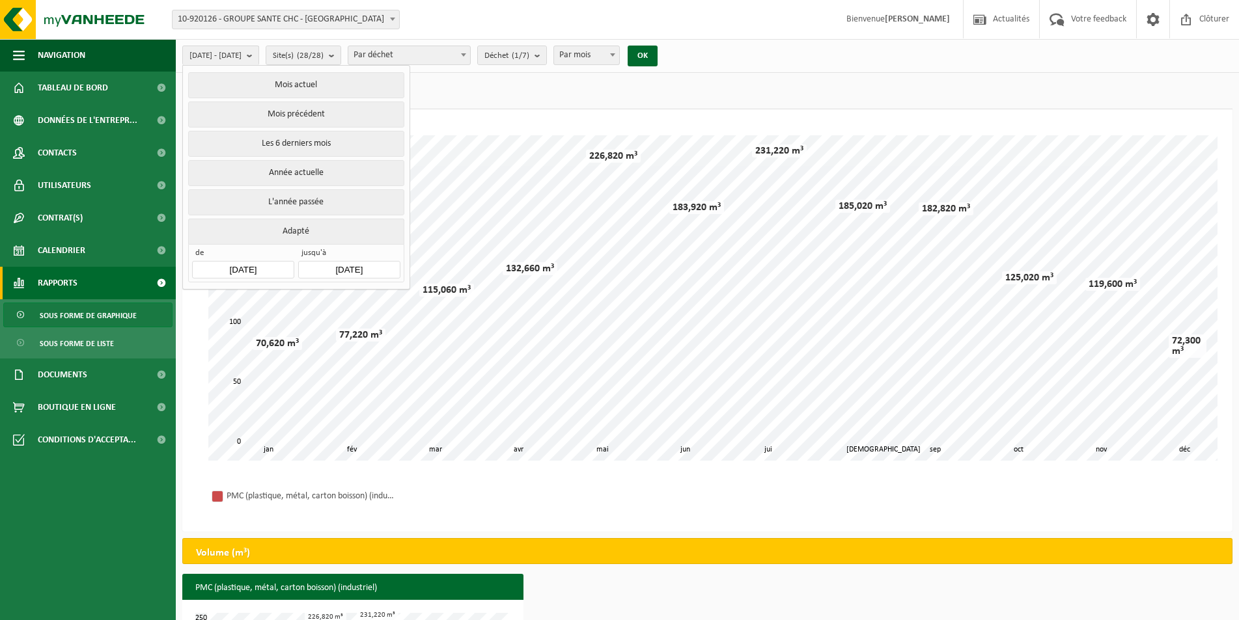
click at [274, 268] on input "[DATE]" at bounding box center [243, 270] width 102 height 18
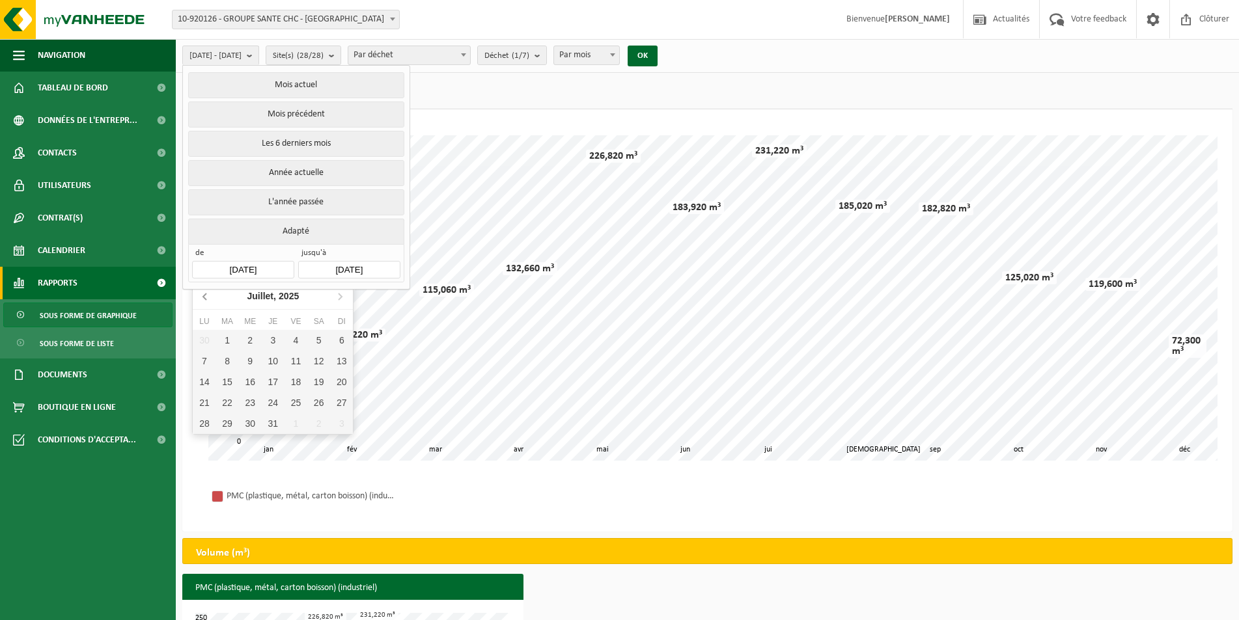
click at [205, 299] on icon at bounding box center [204, 297] width 3 height 7
click at [273, 264] on input "[DATE]" at bounding box center [243, 270] width 102 height 18
click at [204, 295] on icon at bounding box center [205, 296] width 21 height 21
click at [207, 295] on icon at bounding box center [205, 296] width 21 height 21
click at [206, 295] on icon at bounding box center [205, 296] width 21 height 21
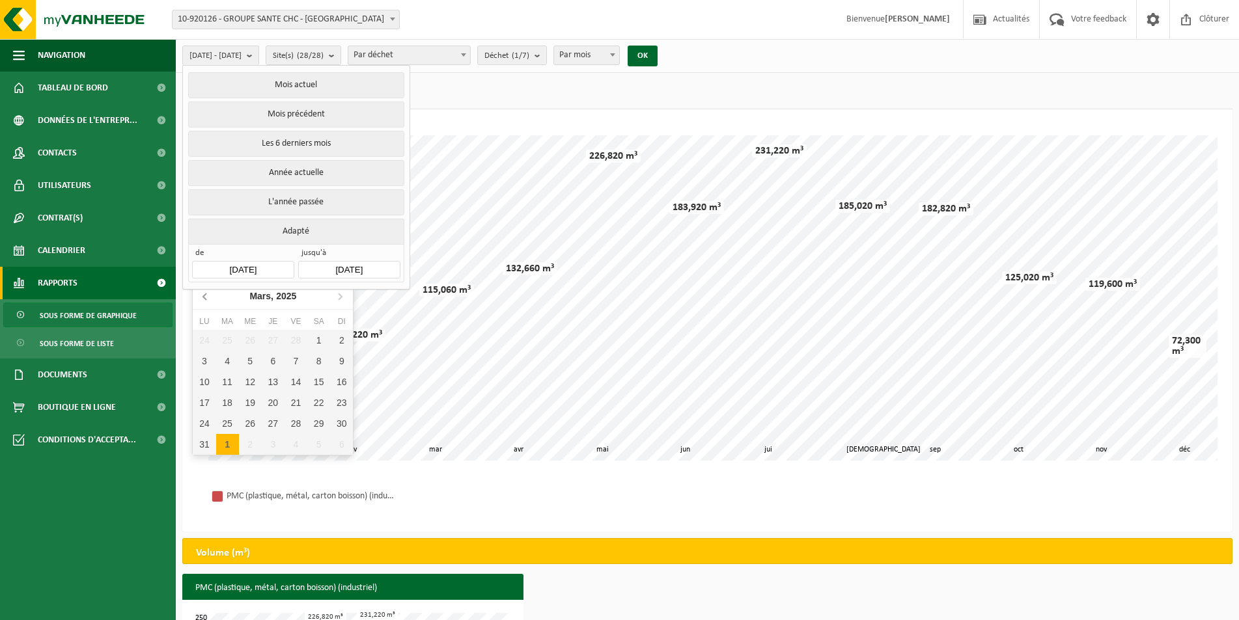
click at [206, 295] on icon at bounding box center [205, 296] width 21 height 21
click at [207, 295] on icon at bounding box center [205, 296] width 21 height 21
click at [204, 295] on icon at bounding box center [204, 297] width 3 height 7
click at [204, 294] on icon at bounding box center [205, 296] width 21 height 21
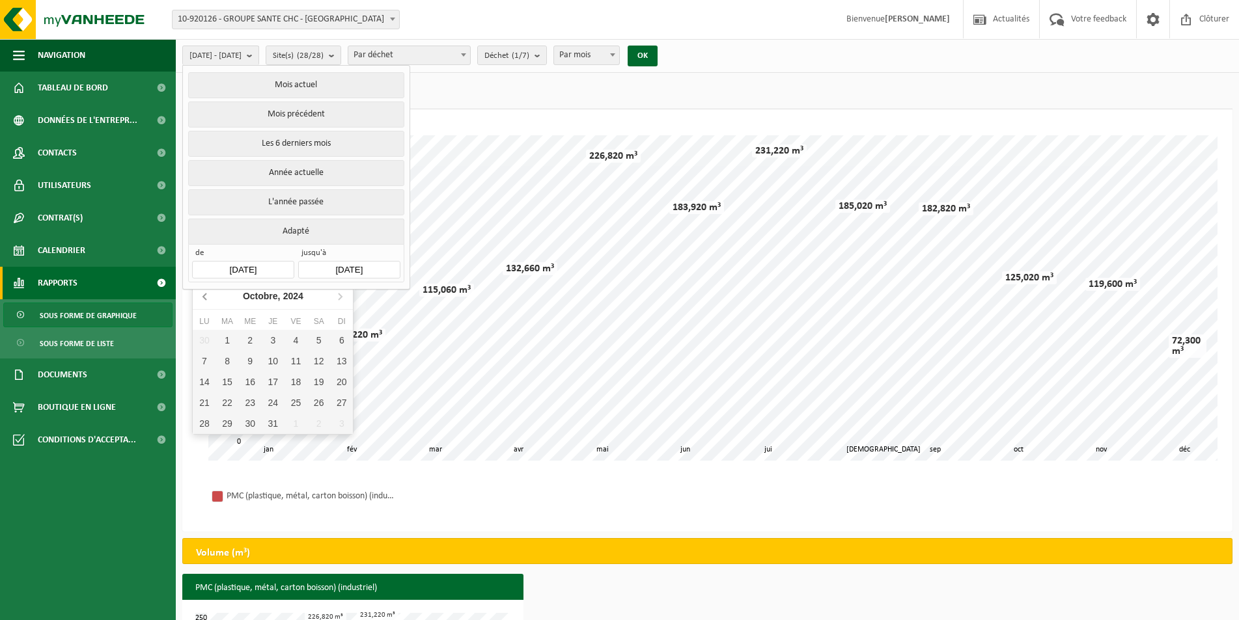
click at [204, 294] on icon at bounding box center [205, 296] width 21 height 21
click at [204, 293] on icon at bounding box center [205, 296] width 21 height 21
click at [203, 293] on icon at bounding box center [205, 296] width 21 height 21
click at [202, 292] on icon at bounding box center [205, 296] width 21 height 21
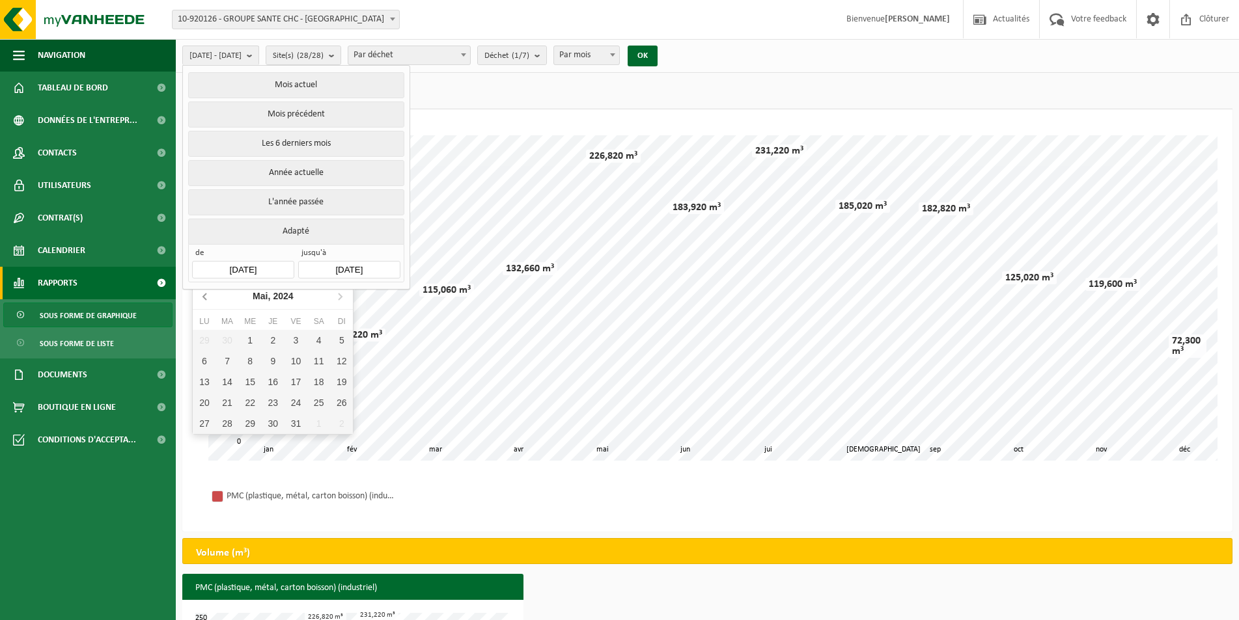
click at [200, 292] on icon at bounding box center [205, 296] width 21 height 21
click at [201, 291] on icon at bounding box center [205, 296] width 21 height 21
click at [202, 291] on icon at bounding box center [205, 296] width 21 height 21
click at [203, 292] on icon at bounding box center [205, 296] width 21 height 21
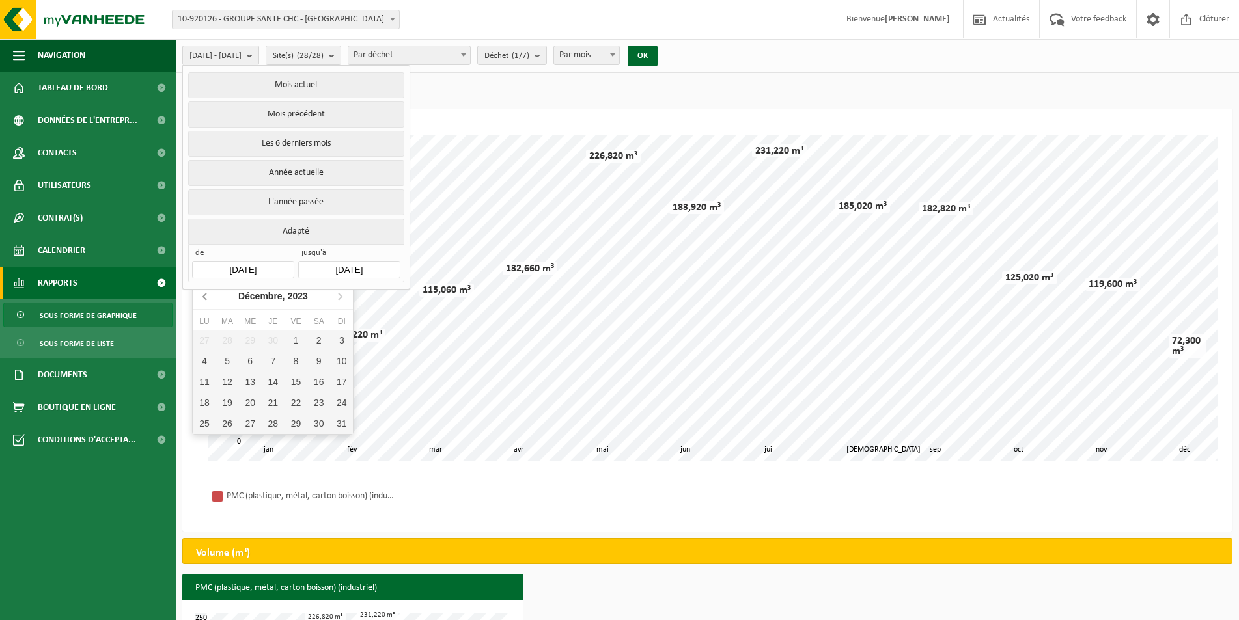
click at [203, 292] on icon at bounding box center [205, 296] width 21 height 21
click at [202, 355] on div "2" at bounding box center [204, 361] width 23 height 21
type input "[DATE]"
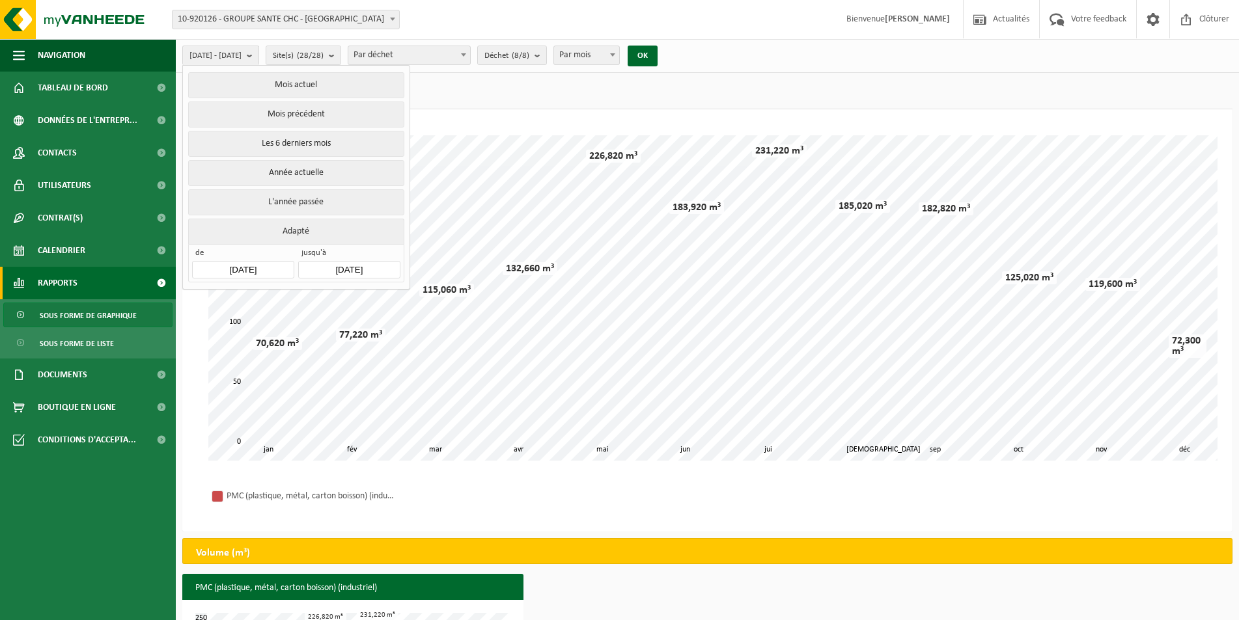
click at [377, 265] on input "[DATE]" at bounding box center [349, 270] width 102 height 18
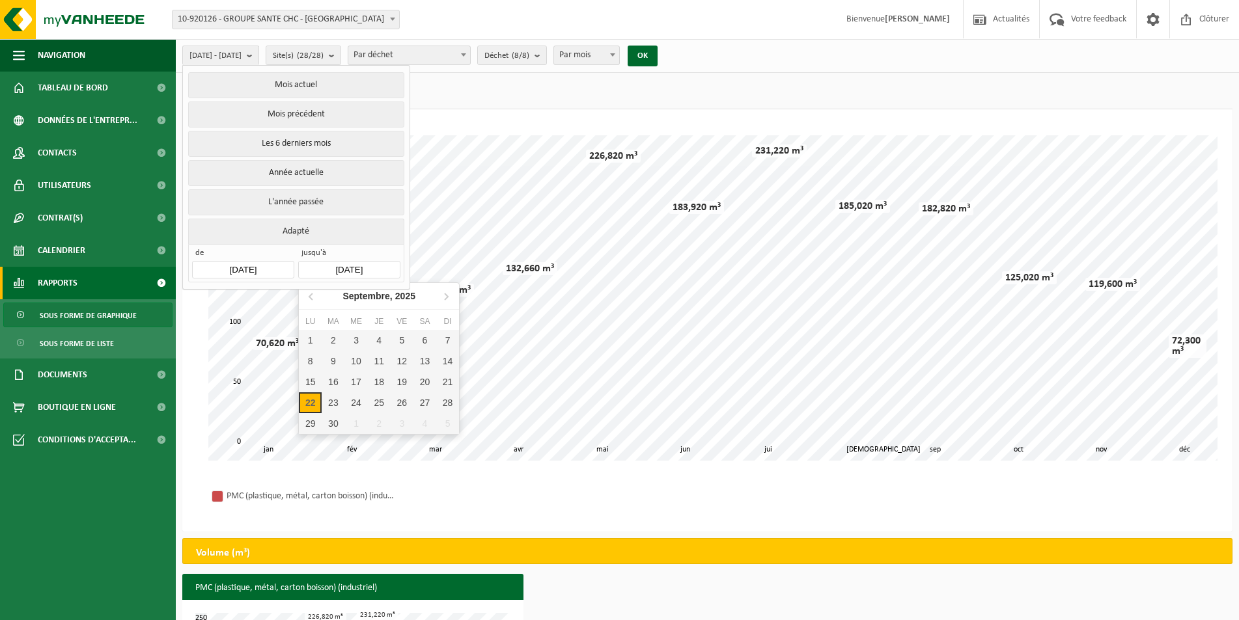
click at [317, 402] on div "22" at bounding box center [310, 402] width 23 height 21
type input "[DATE]"
click at [337, 379] on div "16" at bounding box center [333, 382] width 23 height 21
type input "[DATE]"
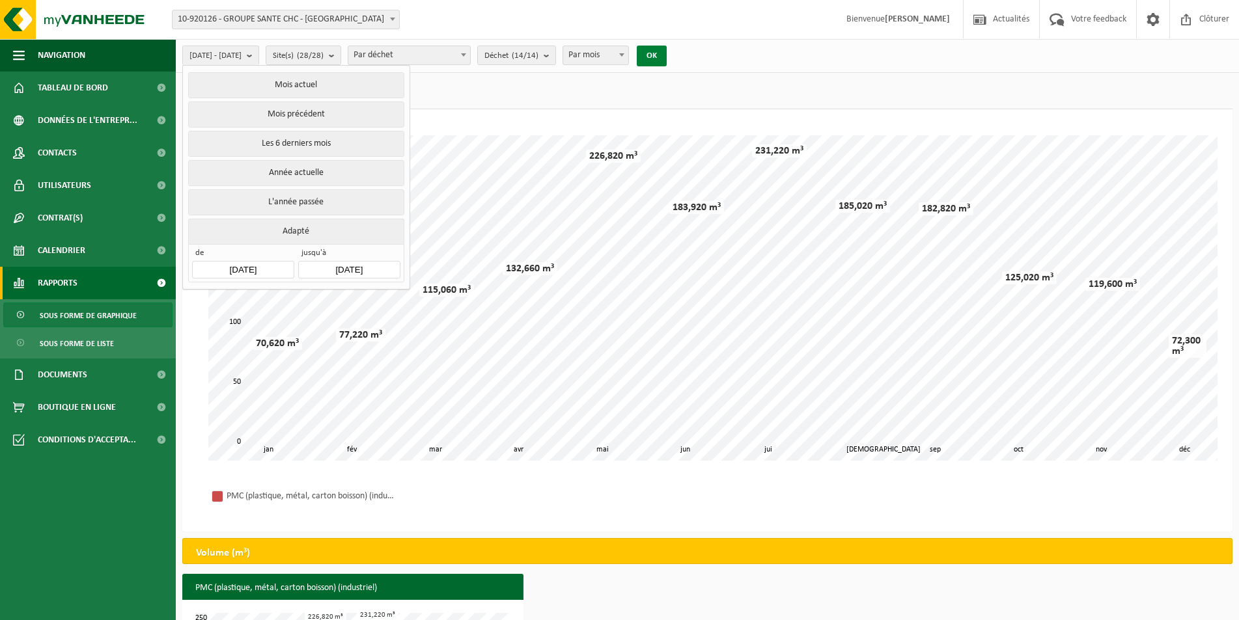
click at [666, 59] on button "OK" at bounding box center [652, 56] width 30 height 21
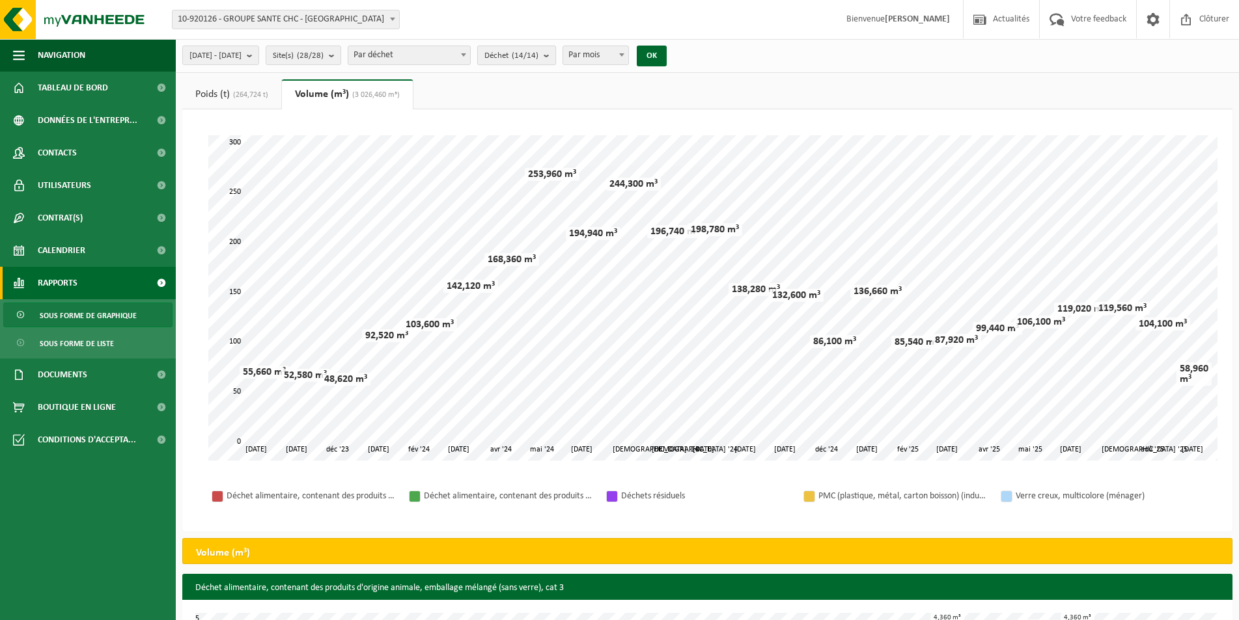
click at [556, 52] on button "Déchet (14/14)" at bounding box center [516, 56] width 79 height 20
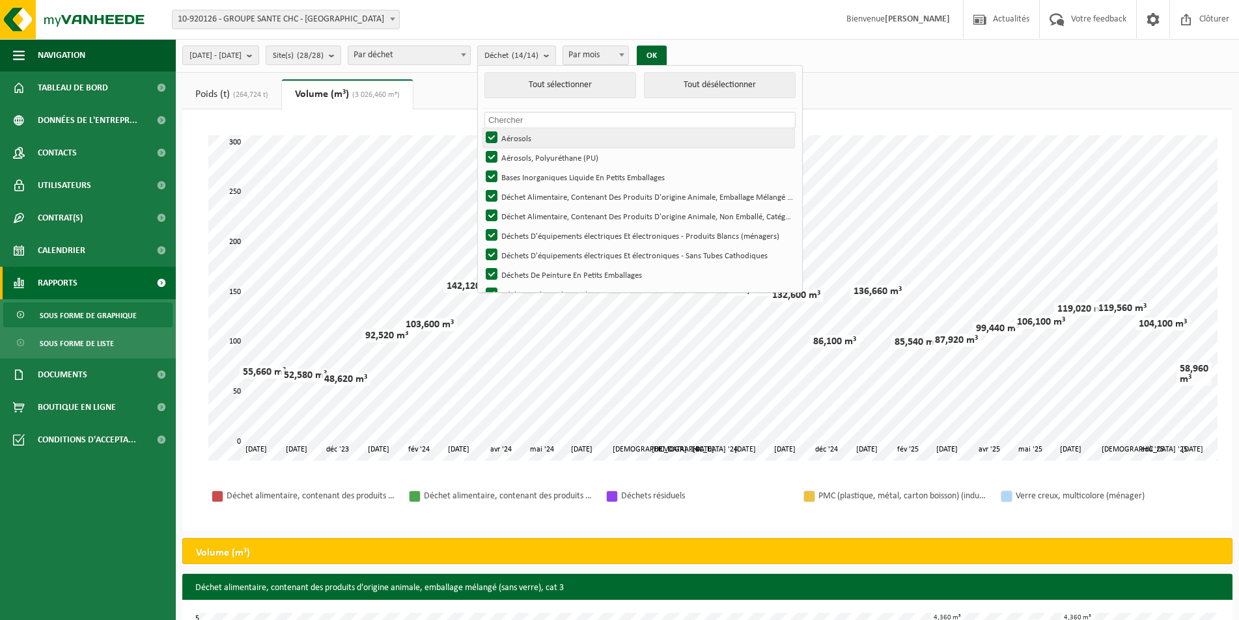
click at [529, 135] on label "Aérosols" at bounding box center [638, 138] width 311 height 20
click at [481, 128] on input "Aérosols" at bounding box center [480, 128] width 1 height 1
checkbox input "false"
click at [528, 154] on label "Aérosols, Polyuréthane (PU)" at bounding box center [638, 158] width 311 height 20
click at [481, 148] on input "Aérosols, Polyuréthane (PU)" at bounding box center [480, 147] width 1 height 1
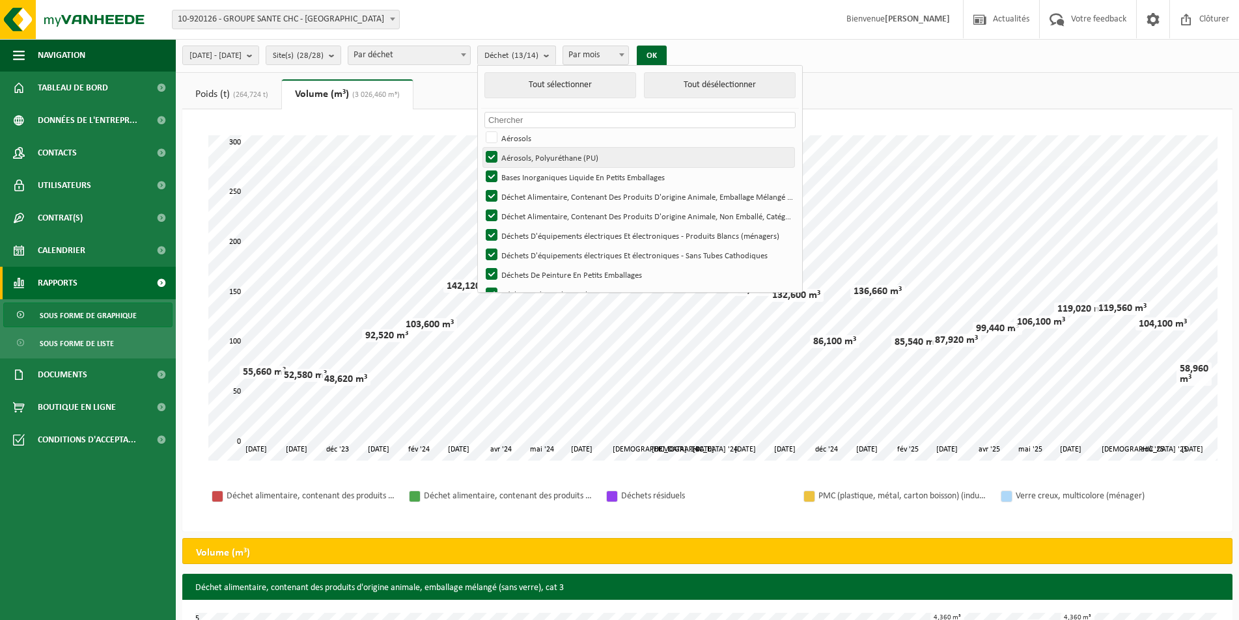
checkbox input "false"
click at [722, 89] on button "Tout désélectionner" at bounding box center [720, 85] width 152 height 26
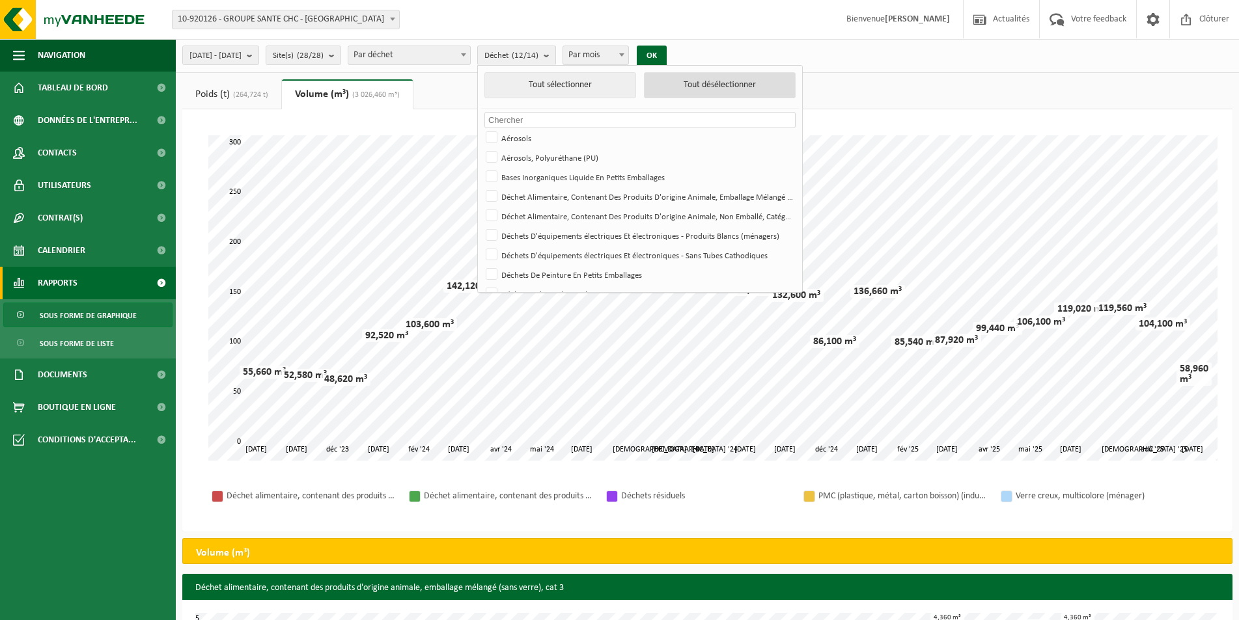
checkbox input "false"
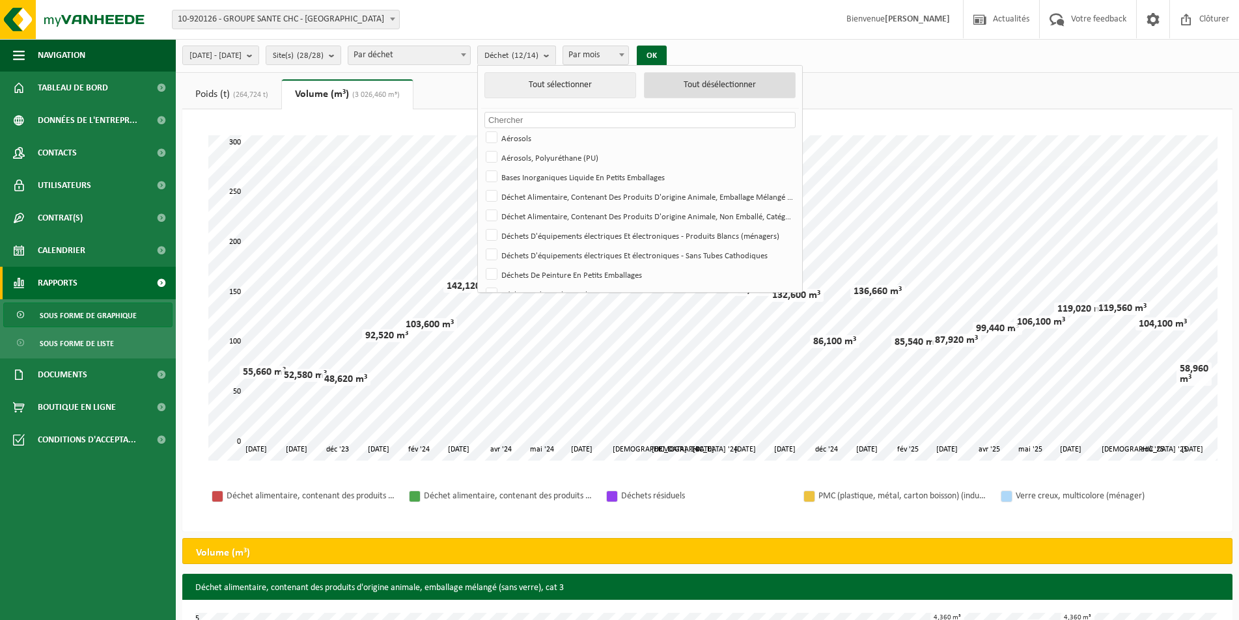
checkbox input "false"
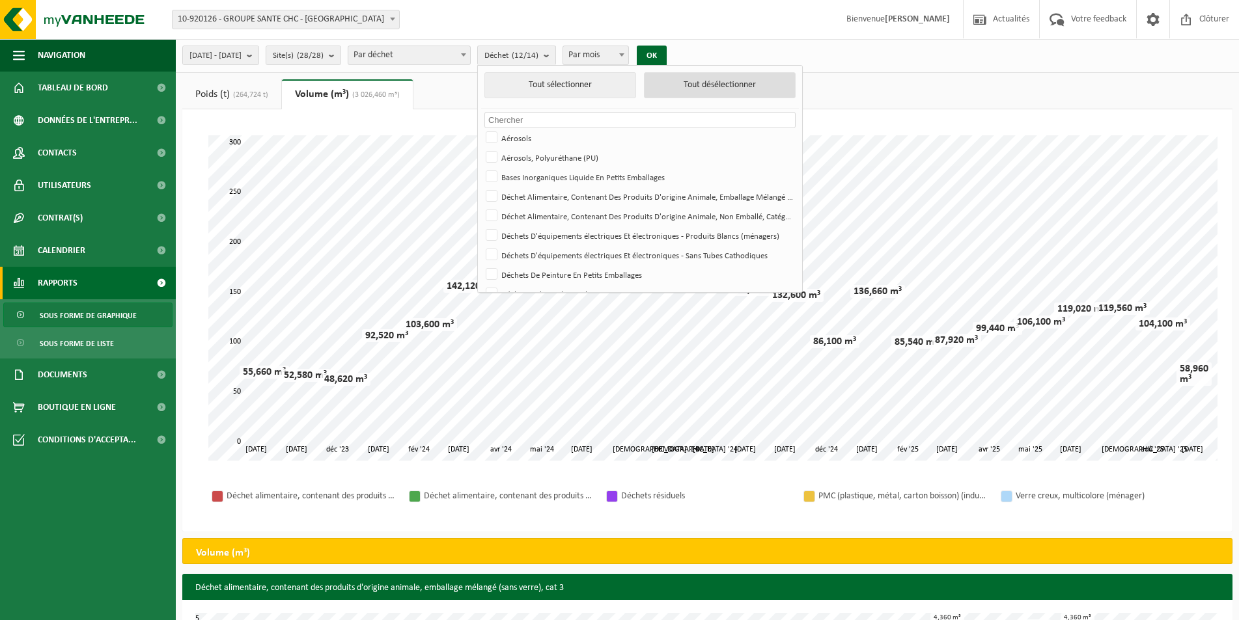
checkbox input "false"
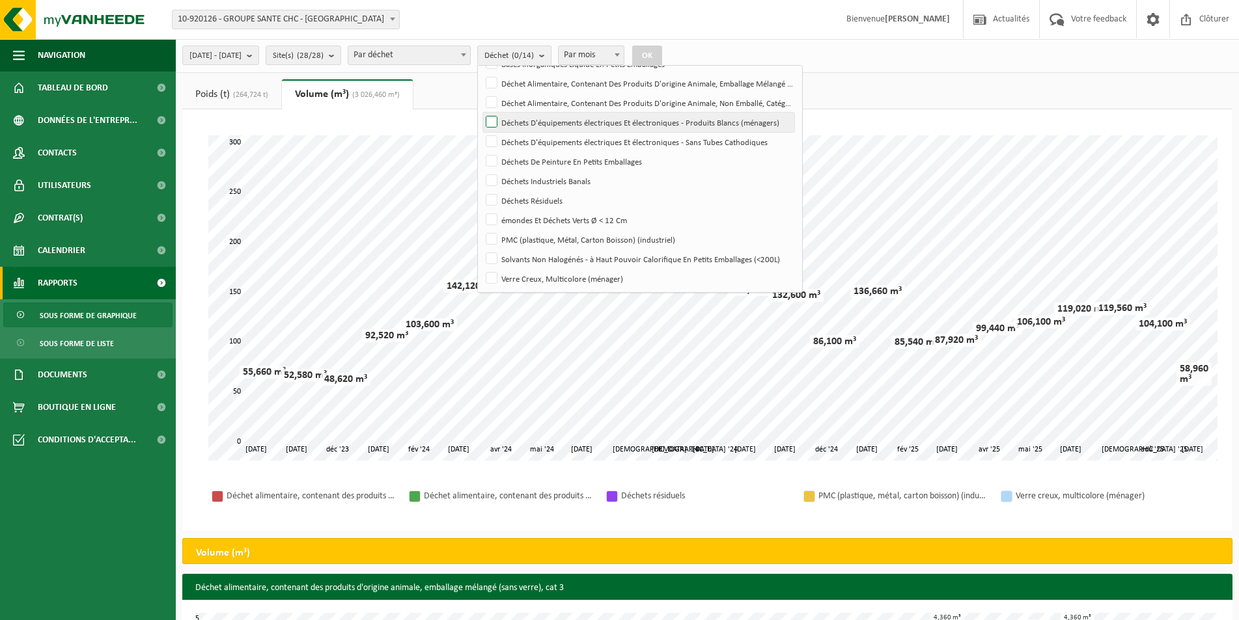
scroll to position [115, 0]
click at [525, 236] on label "PMC (plastique, Métal, Carton Boisson) (industriel)" at bounding box center [638, 238] width 311 height 20
click at [481, 228] on input "PMC (plastique, Métal, Carton Boisson) (industriel)" at bounding box center [480, 227] width 1 height 1
checkbox input "true"
click at [662, 52] on button "OK" at bounding box center [647, 56] width 30 height 21
